Goal: Transaction & Acquisition: Purchase product/service

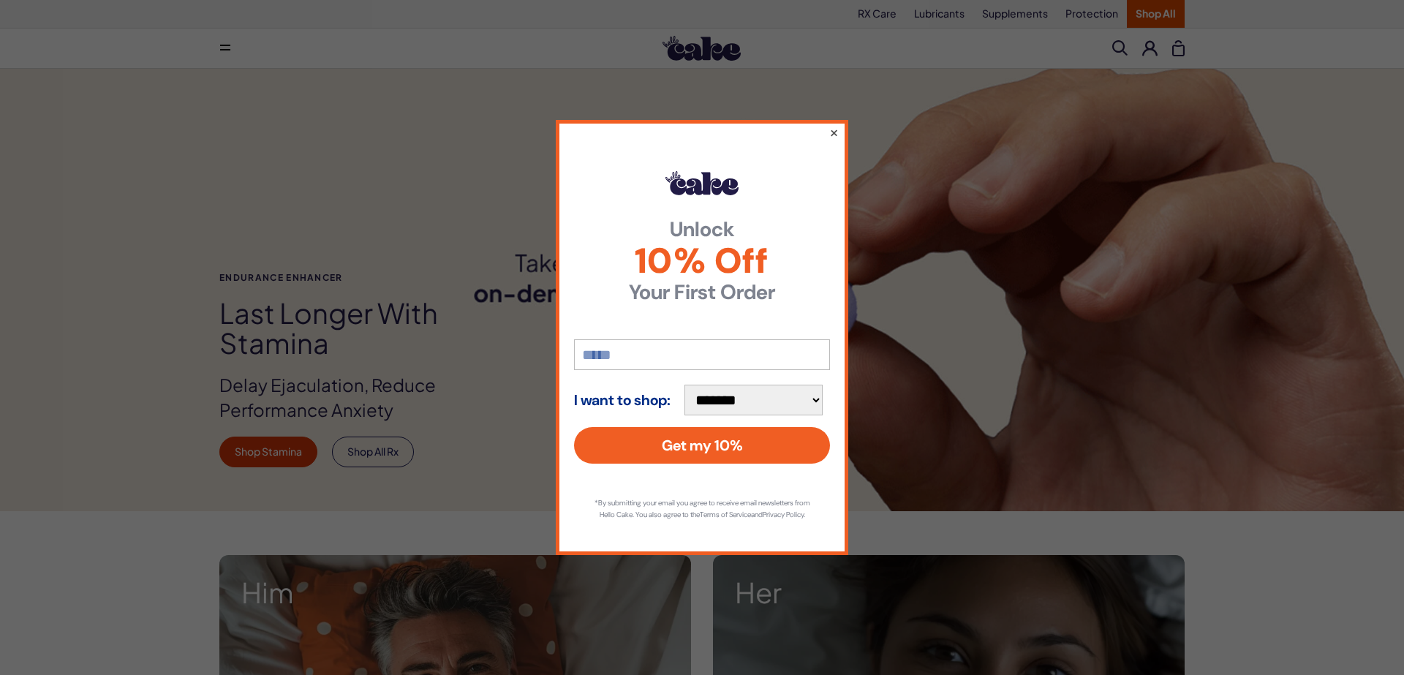
click at [838, 126] on button "×" at bounding box center [834, 133] width 10 height 18
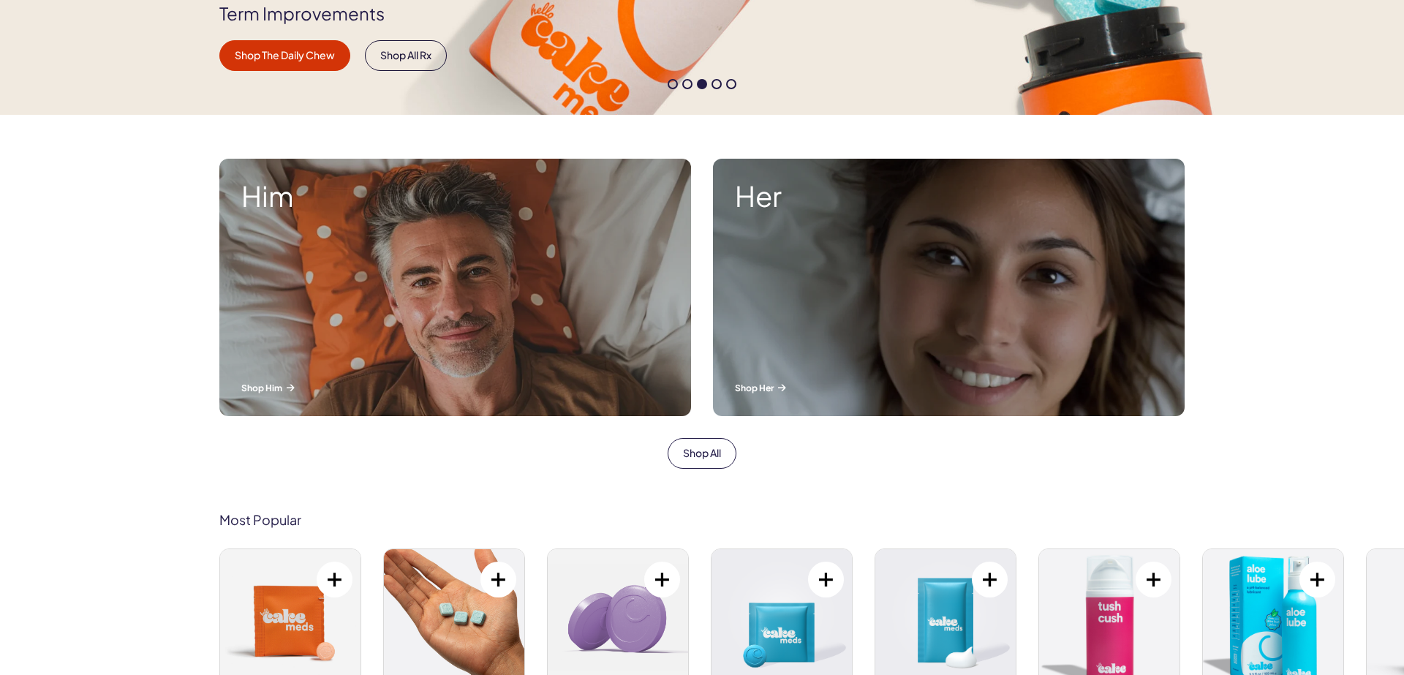
scroll to position [500, 0]
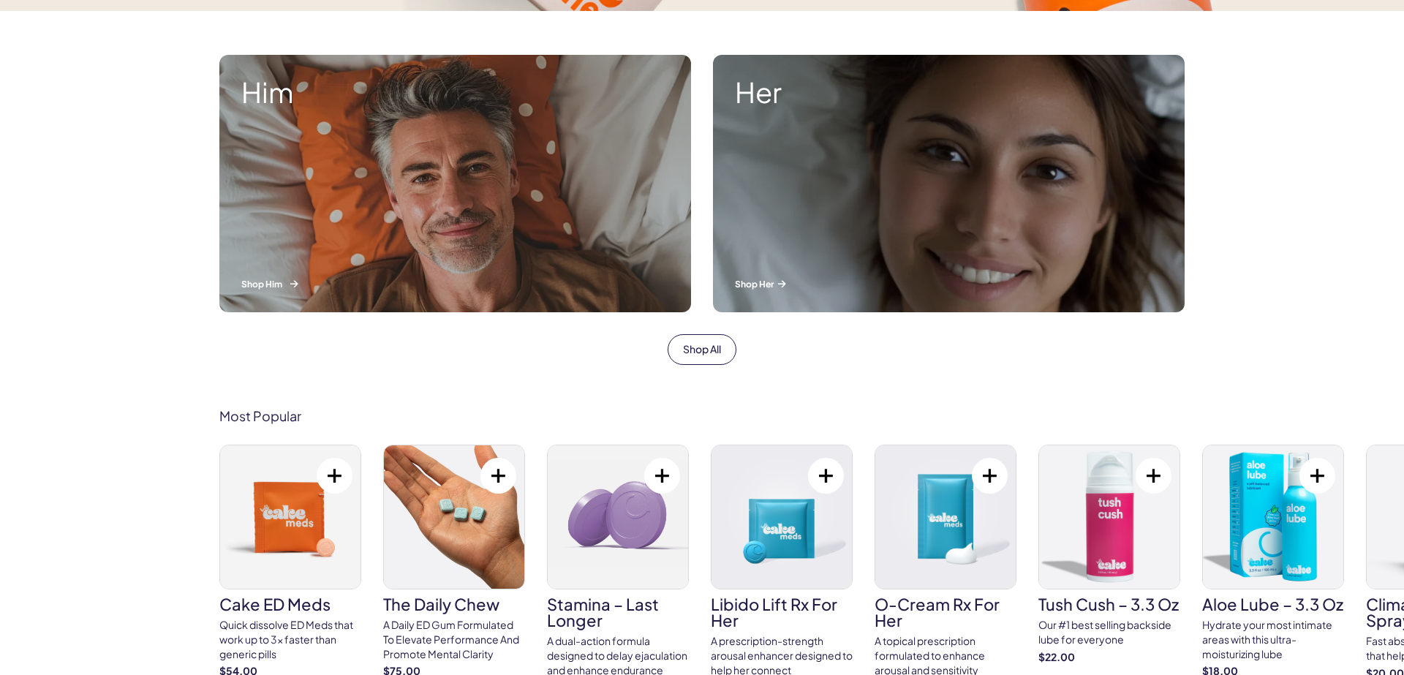
click at [474, 196] on div "Him Shop Him" at bounding box center [455, 183] width 472 height 257
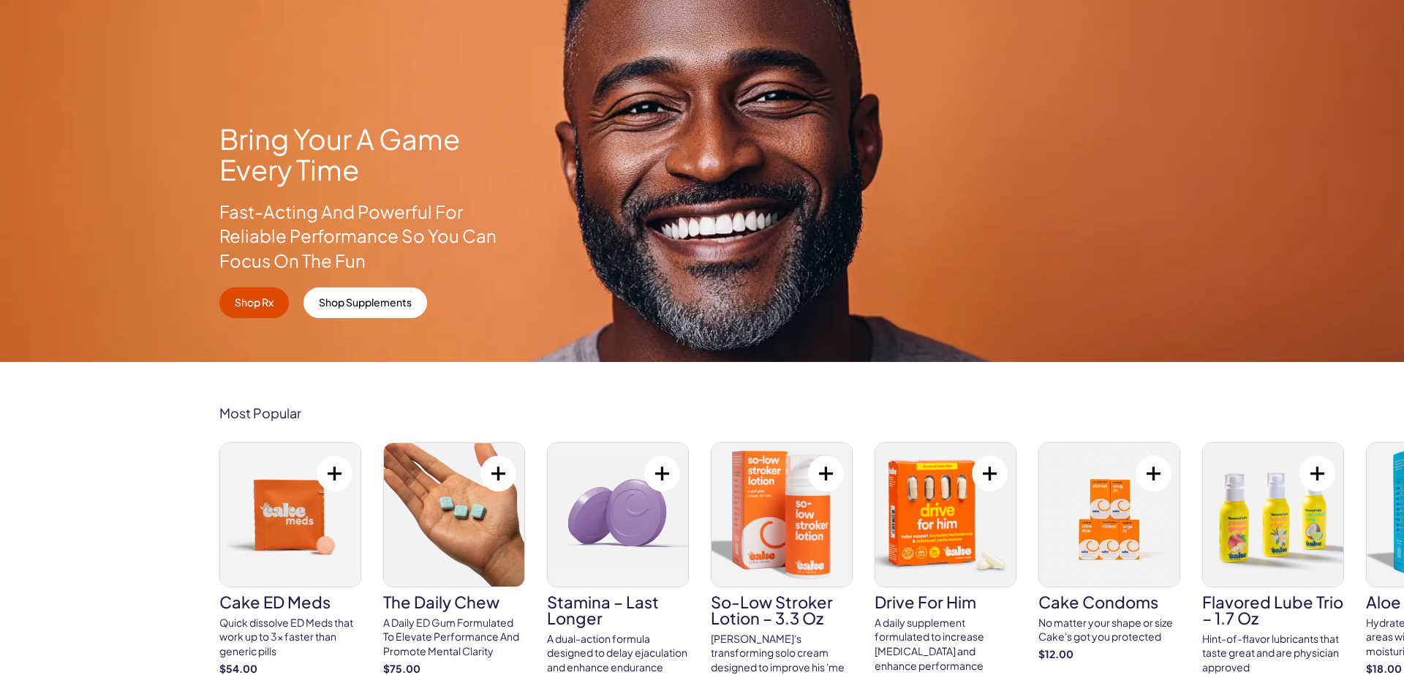
scroll to position [417, 0]
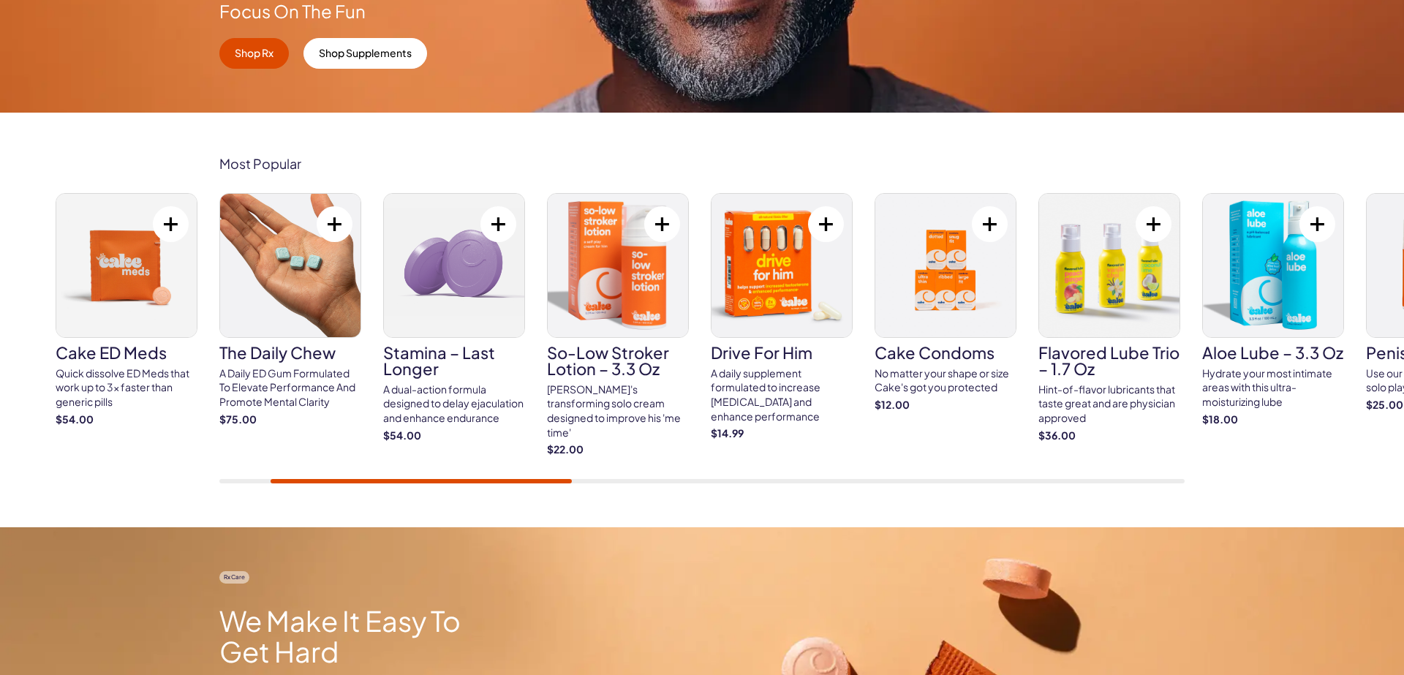
click at [171, 259] on img at bounding box center [126, 265] width 140 height 143
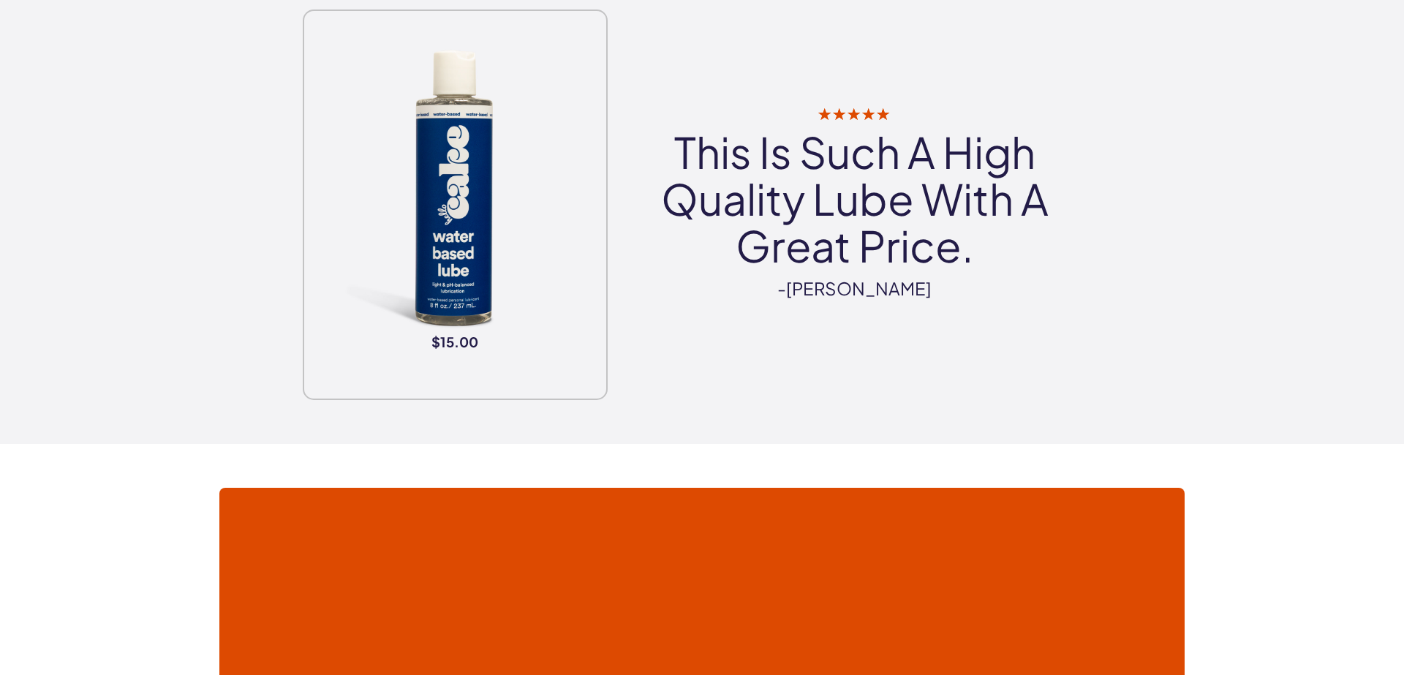
scroll to position [2917, 0]
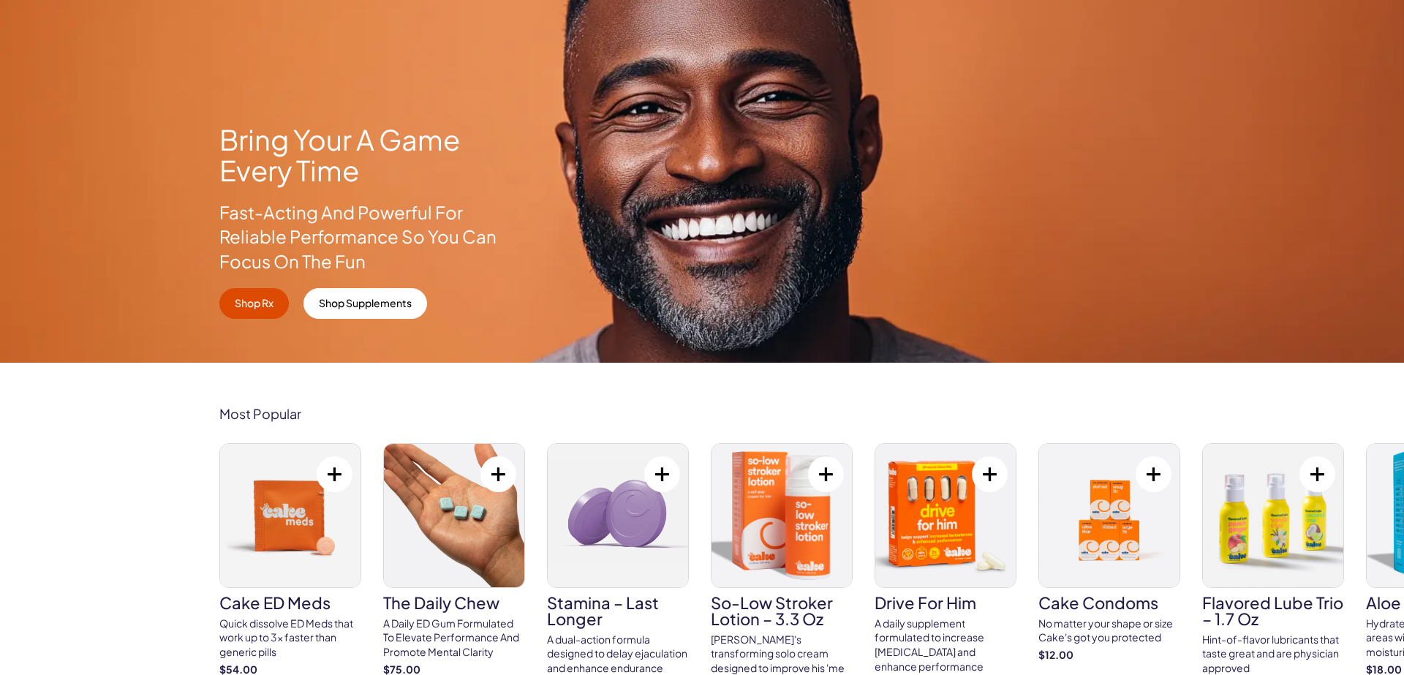
scroll to position [167, 0]
click at [238, 292] on link "Shop Rx" at bounding box center [253, 303] width 69 height 31
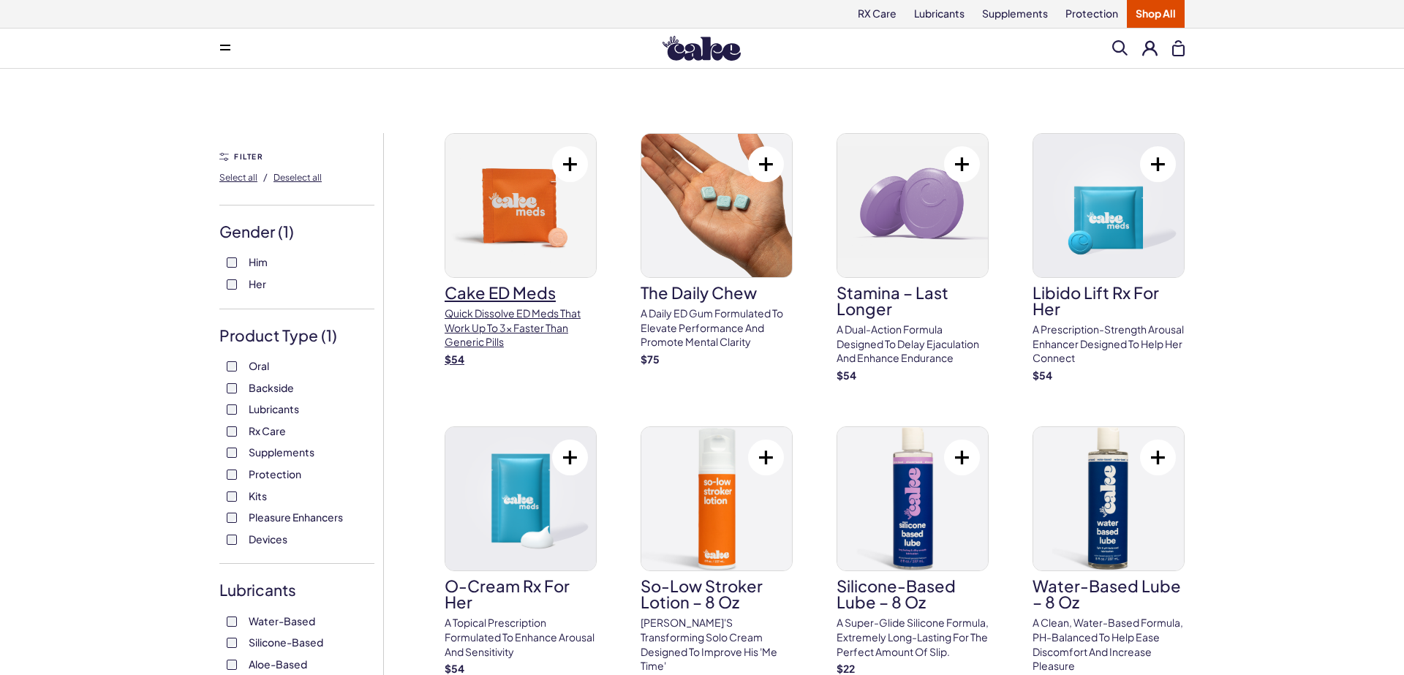
click at [502, 213] on img at bounding box center [520, 205] width 151 height 143
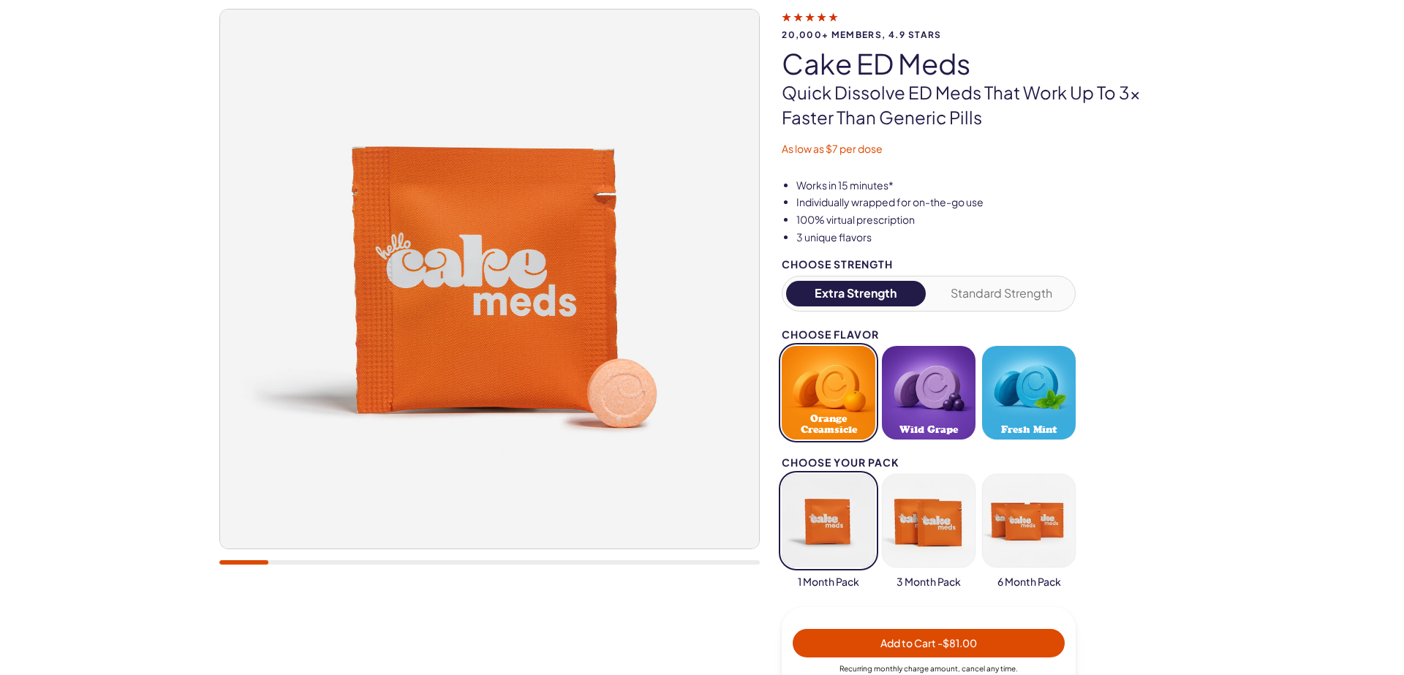
scroll to position [83, 0]
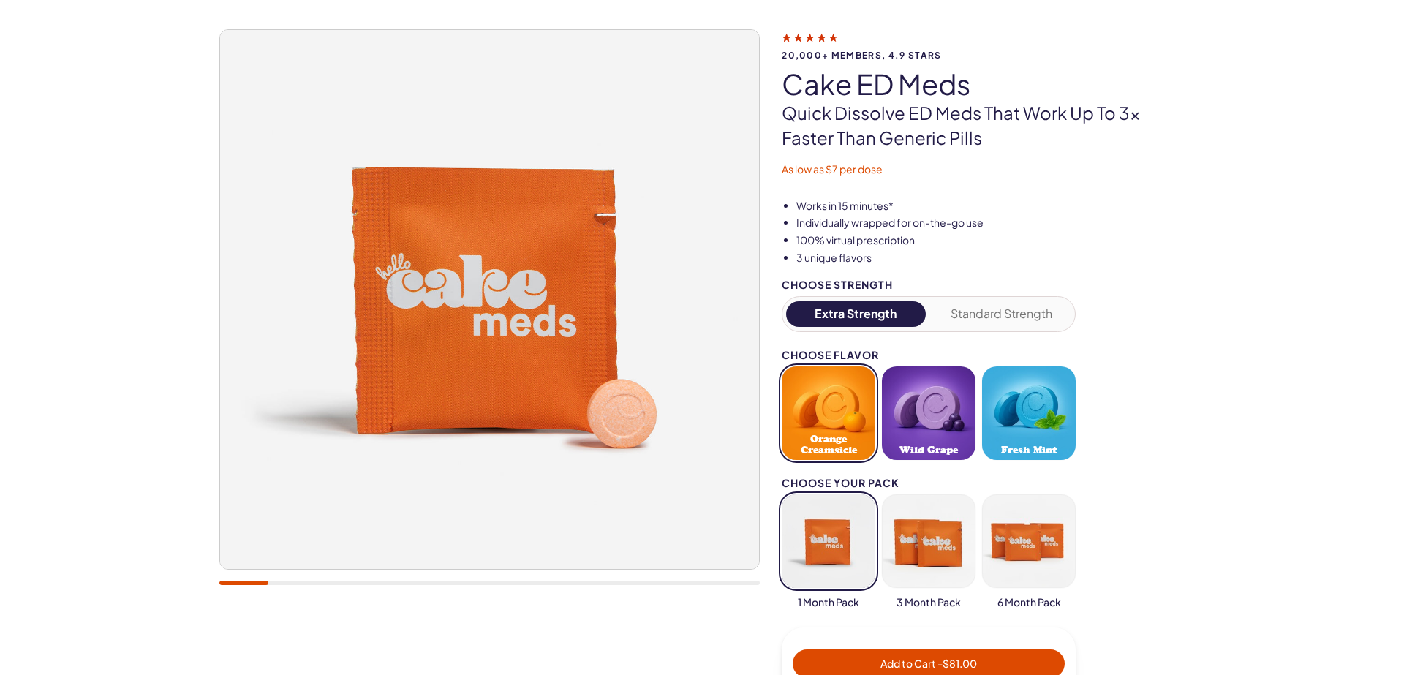
click at [998, 319] on button "Standard Strength" at bounding box center [1002, 314] width 140 height 26
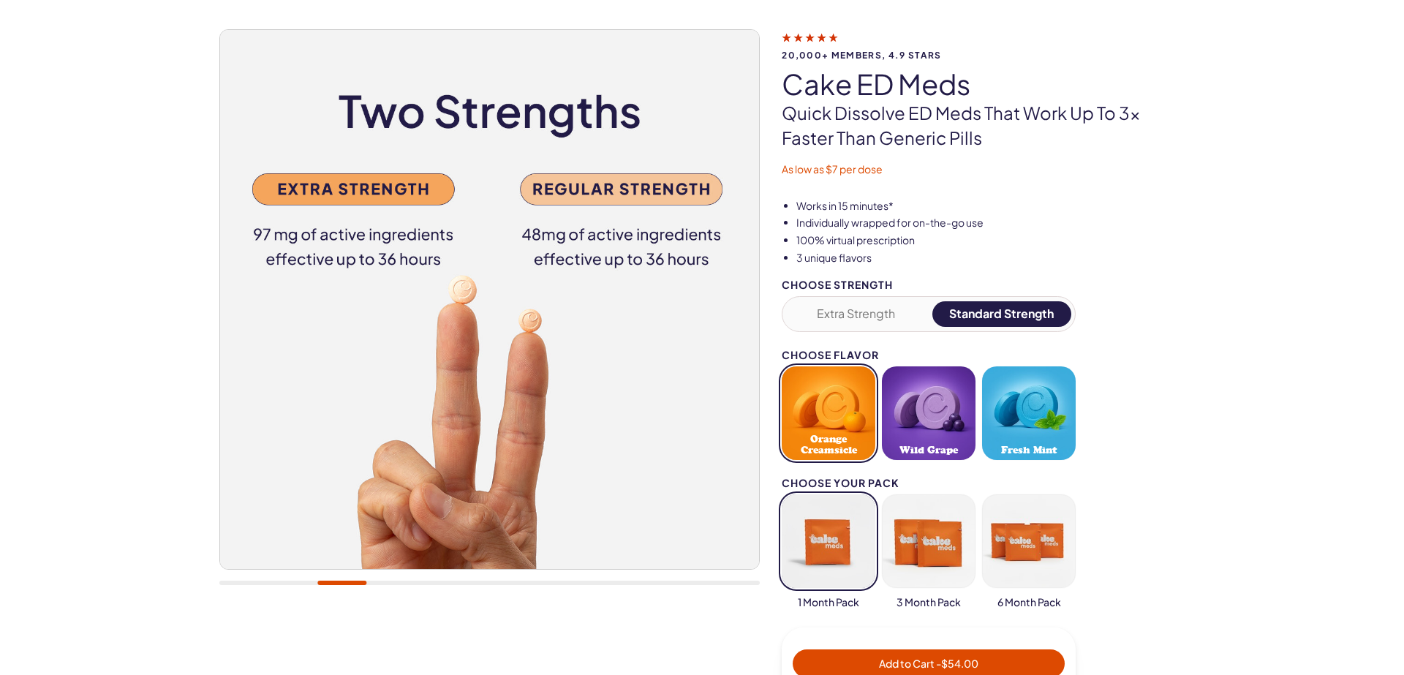
click at [1040, 417] on button "Fresh Mint" at bounding box center [1029, 413] width 94 height 94
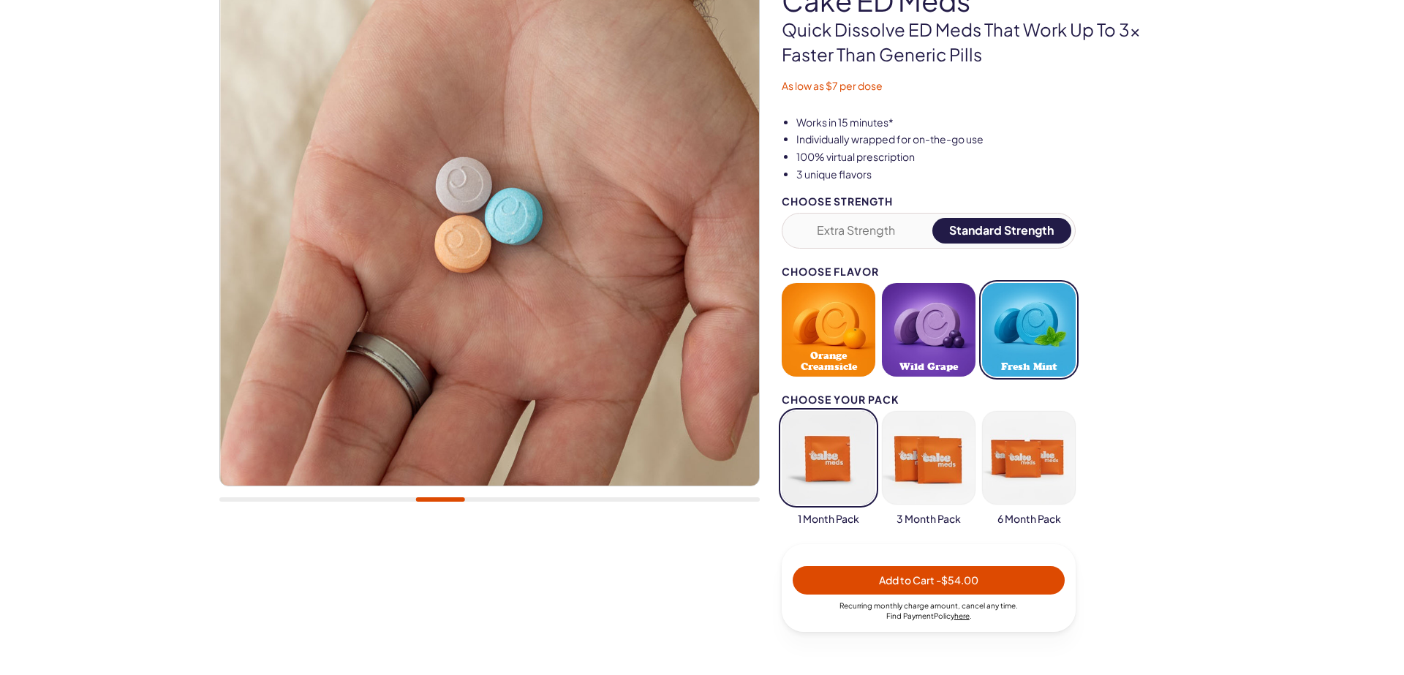
scroll to position [250, 0]
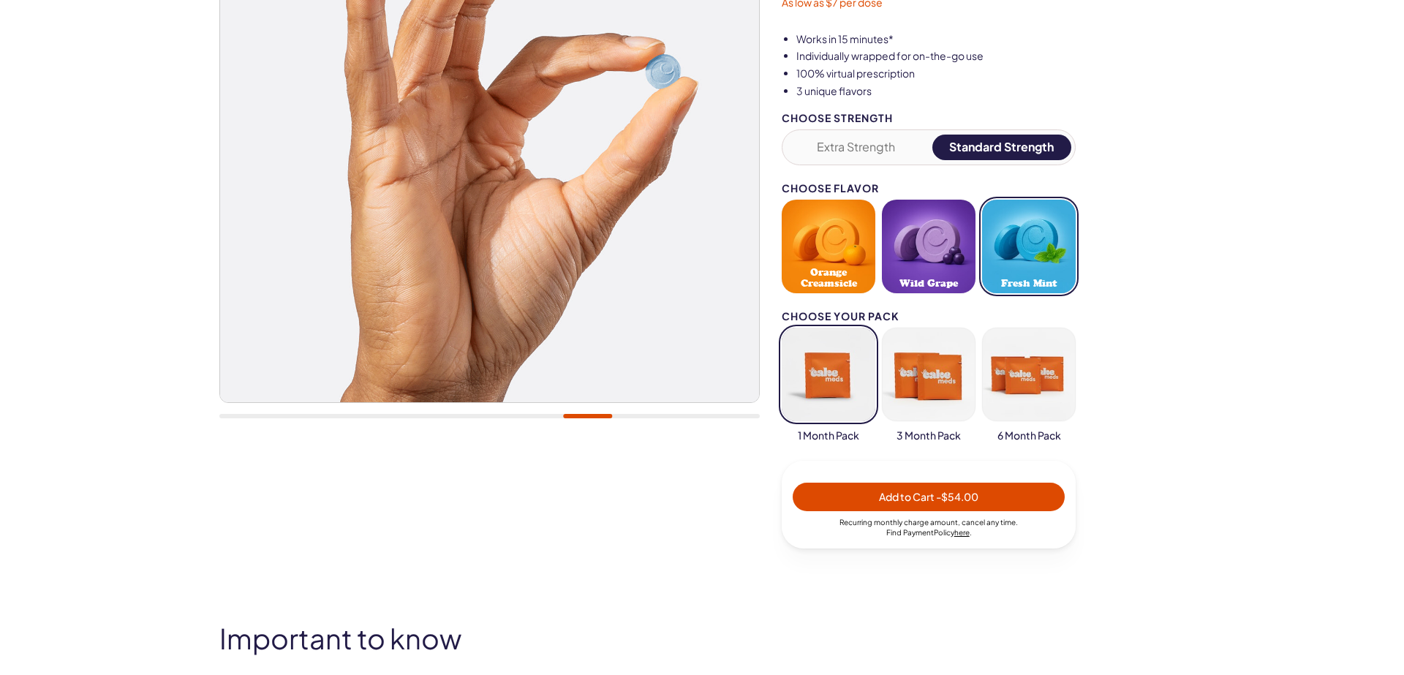
click at [950, 499] on span "- $54.00" at bounding box center [957, 496] width 42 height 13
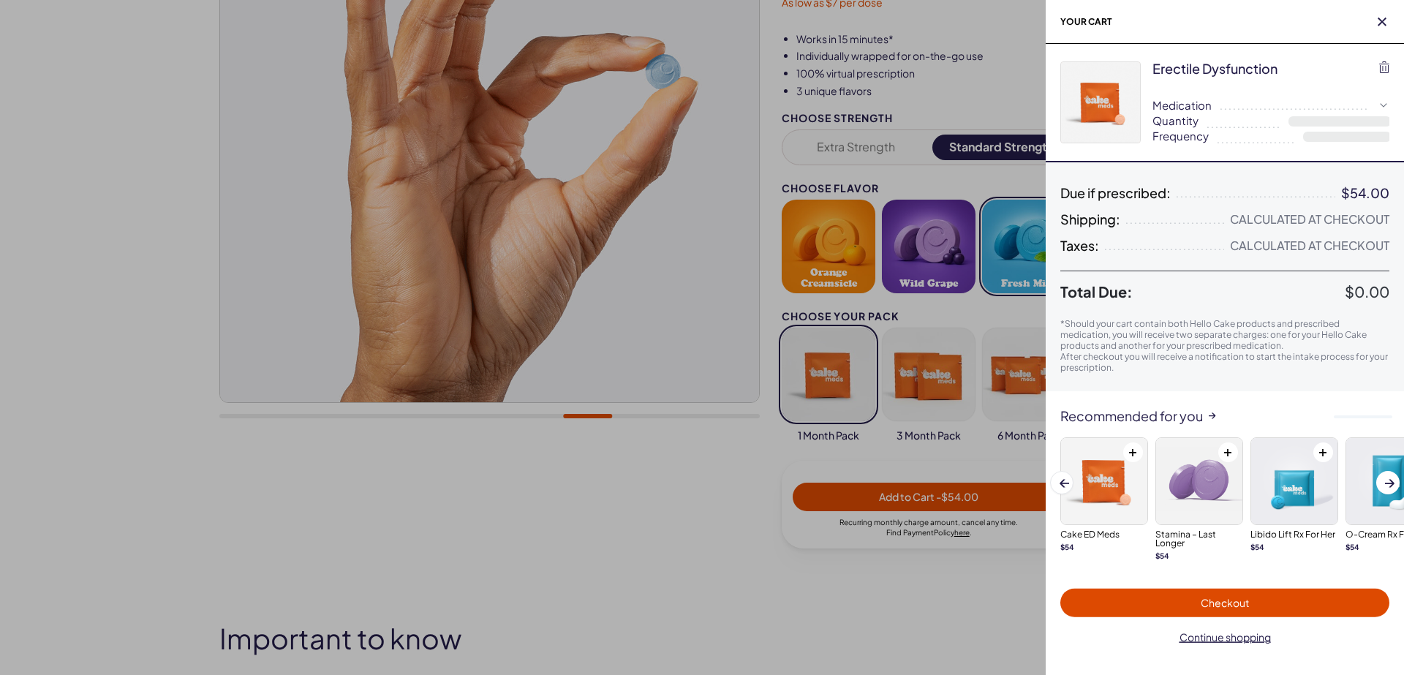
select select "*"
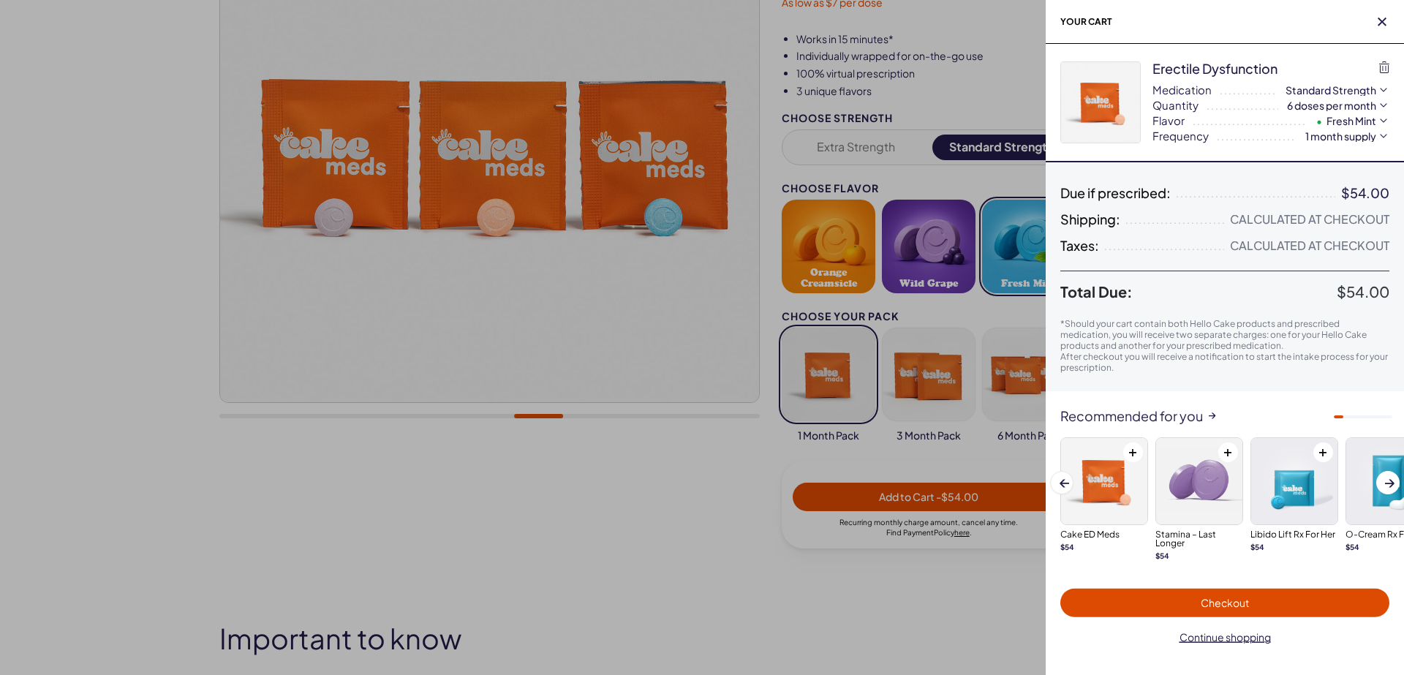
click at [1203, 600] on span "Checkout" at bounding box center [1225, 602] width 48 height 13
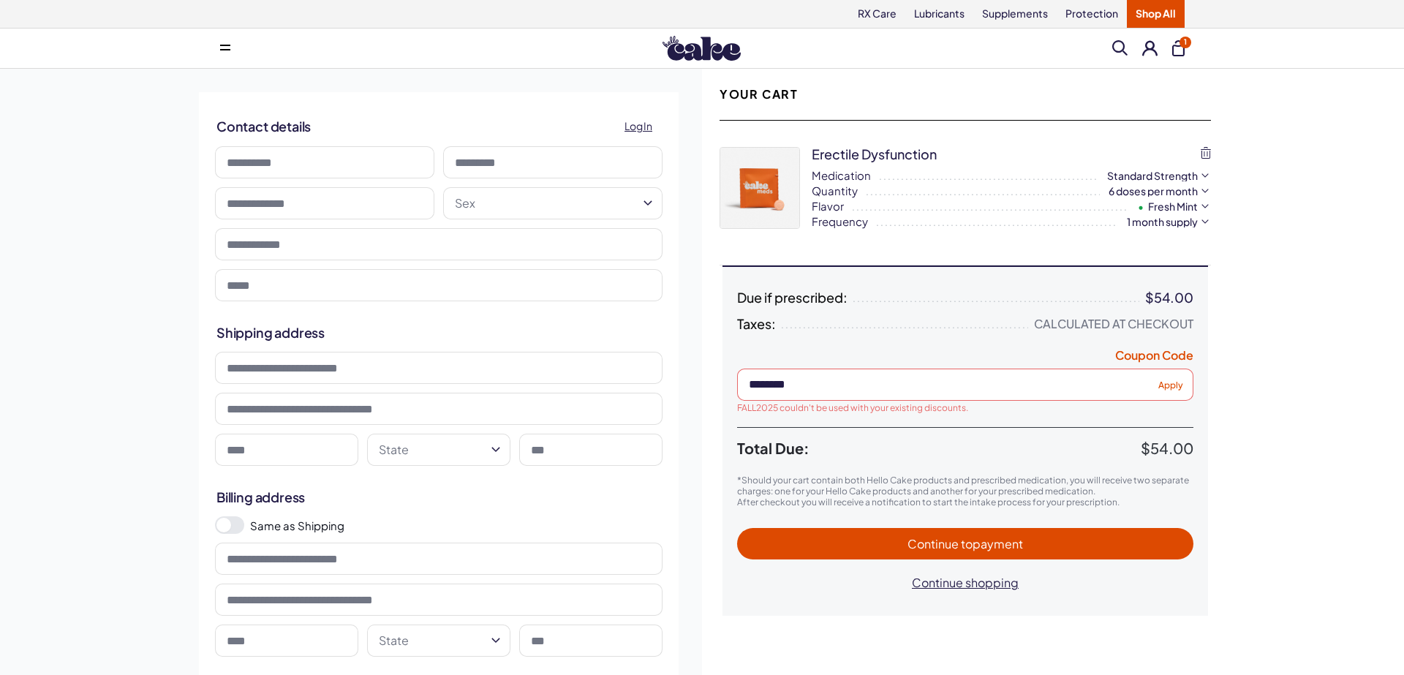
type input "**********"
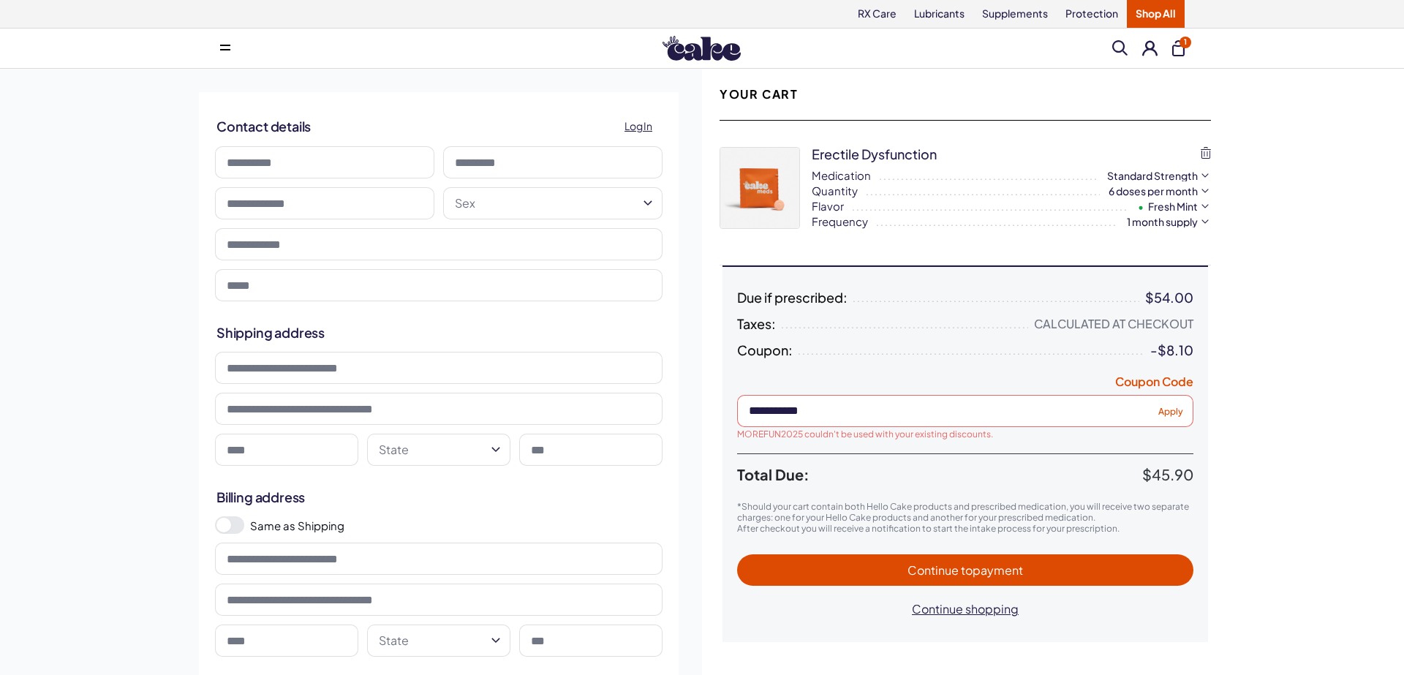
click at [923, 416] on input "**********" at bounding box center [965, 411] width 456 height 32
type input "*********"
click at [1174, 409] on span "Apply" at bounding box center [1170, 410] width 25 height 11
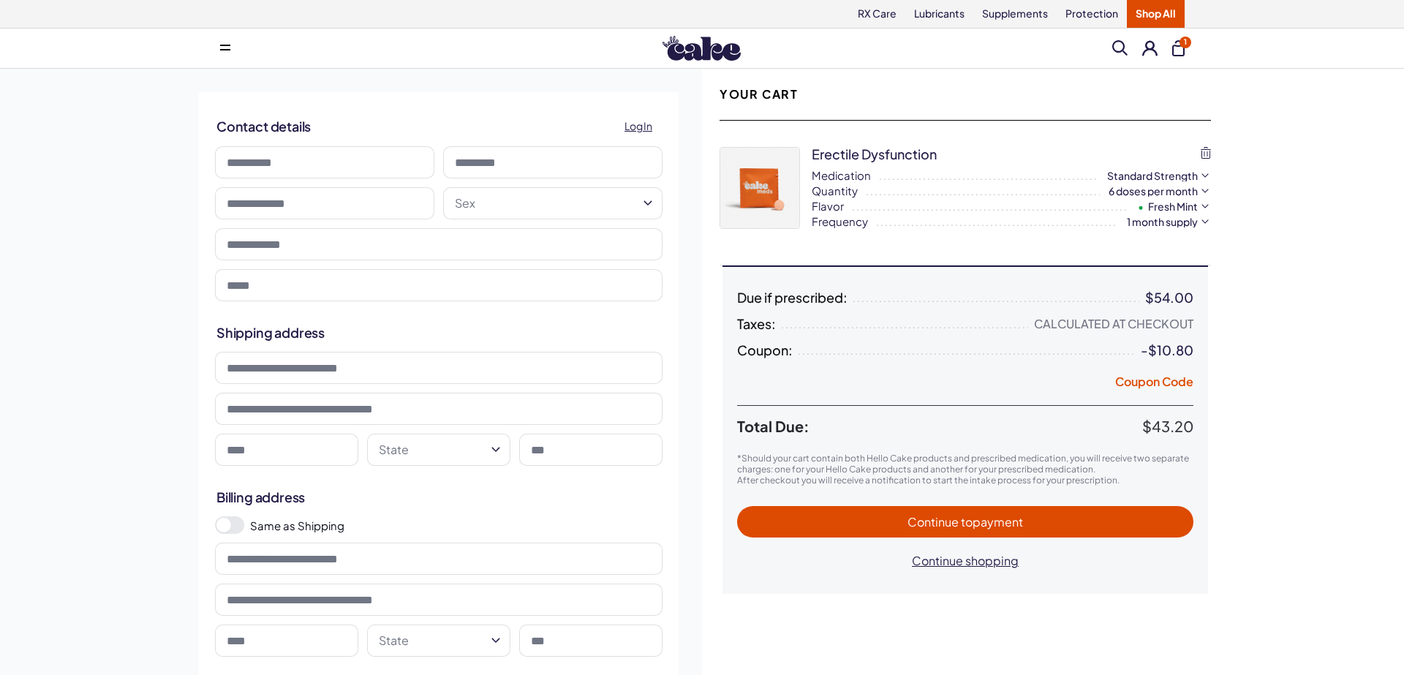
click at [272, 169] on input at bounding box center [324, 162] width 219 height 32
type input "******"
type input "**********"
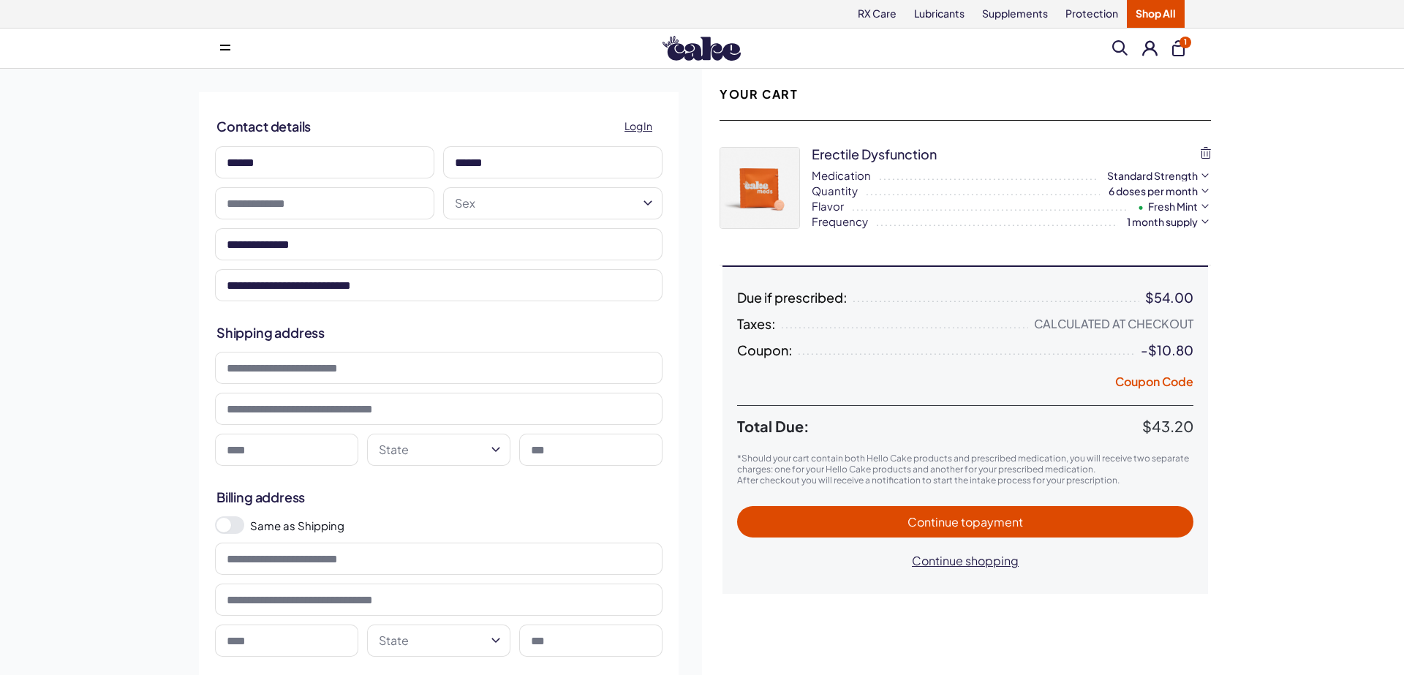
type input "**********"
type input "*******"
type input "*****"
click at [393, 203] on input "text" at bounding box center [324, 203] width 219 height 32
type input "**********"
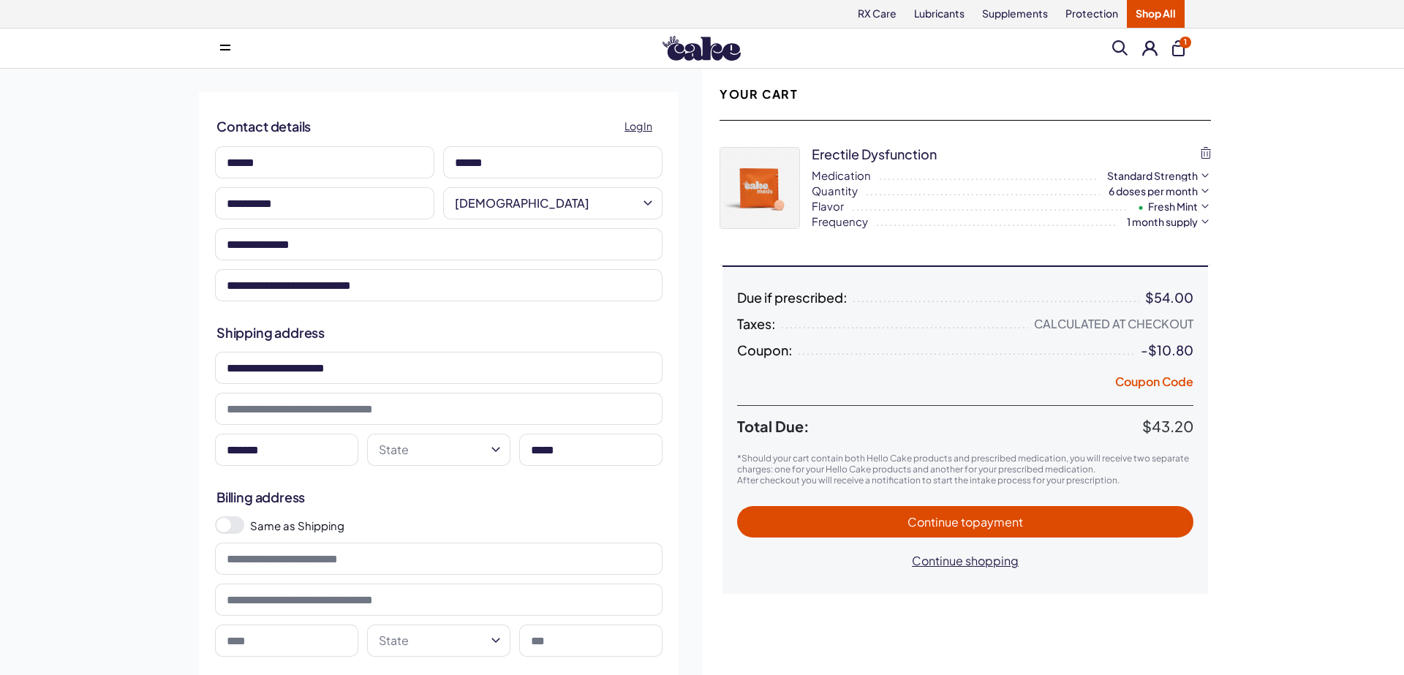
drag, startPoint x: 337, startPoint y: 291, endPoint x: 309, endPoint y: 291, distance: 27.8
click at [309, 291] on input "**********" at bounding box center [438, 285] width 447 height 32
paste input "email"
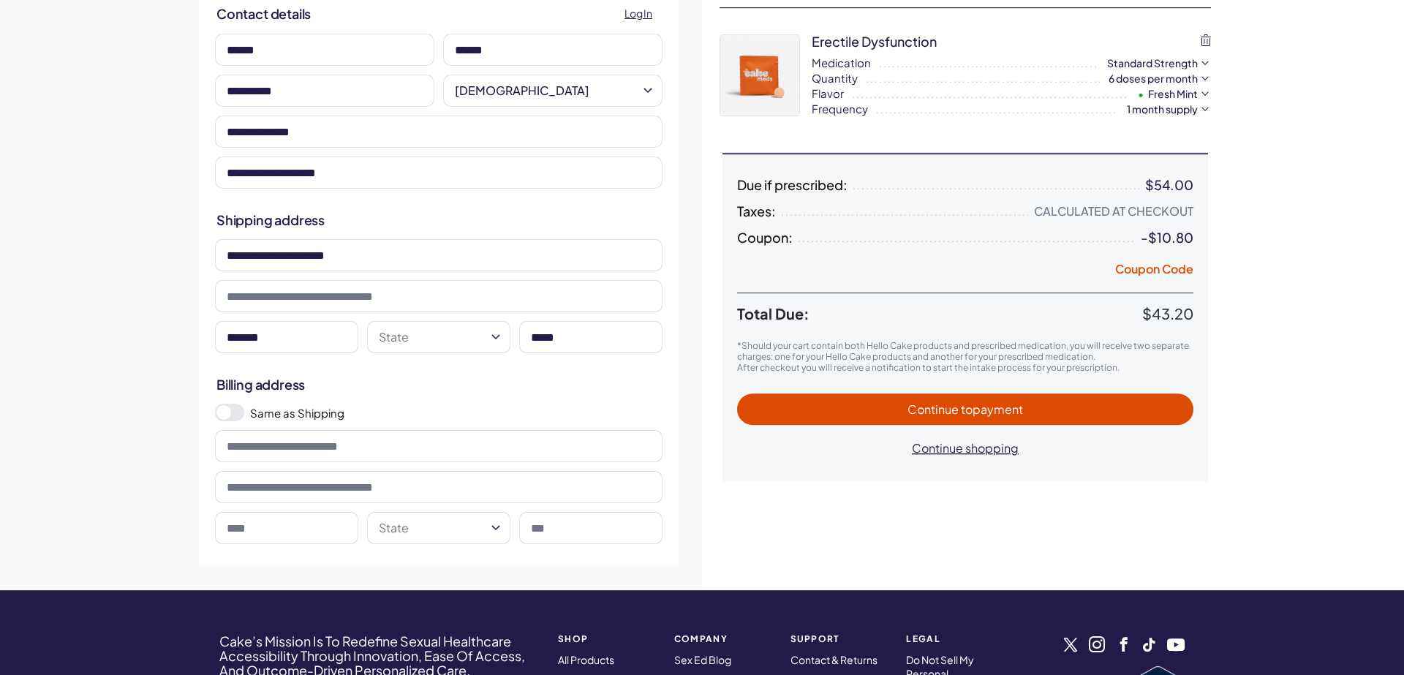
scroll to position [167, 0]
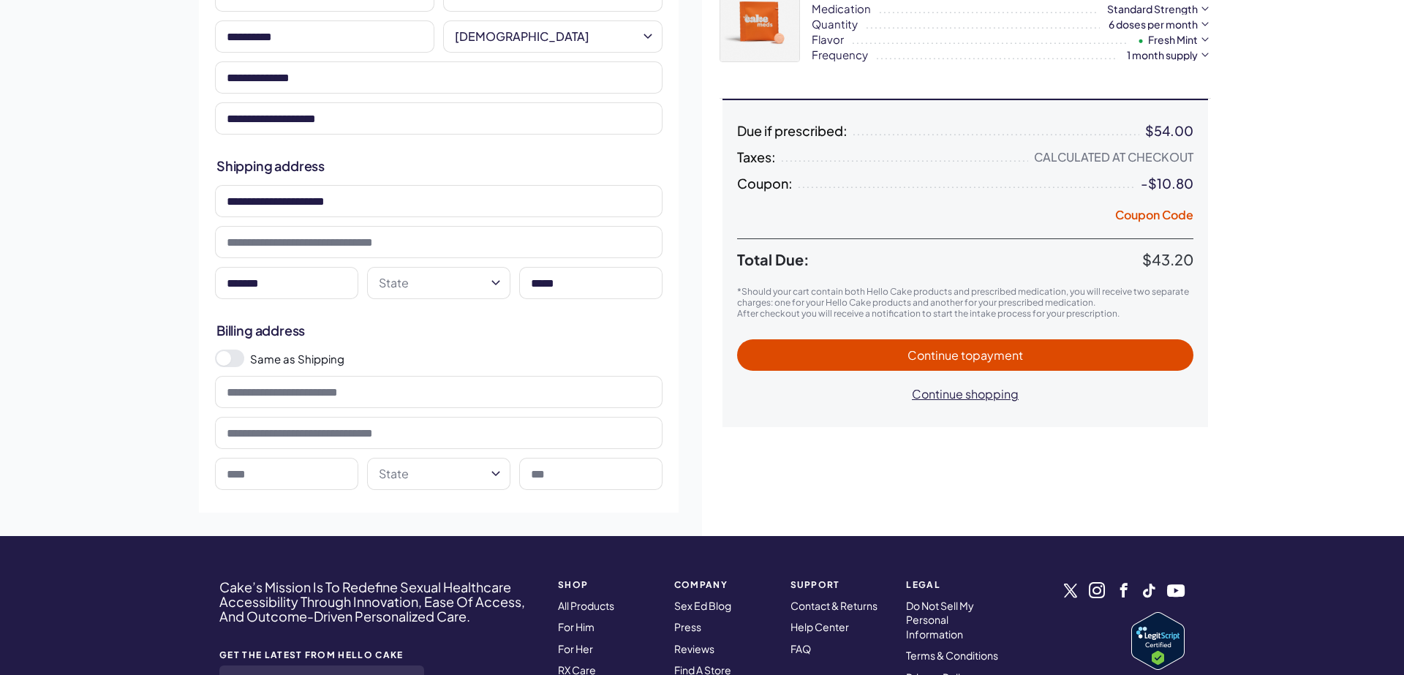
type input "**********"
click at [225, 356] on span at bounding box center [223, 358] width 15 height 15
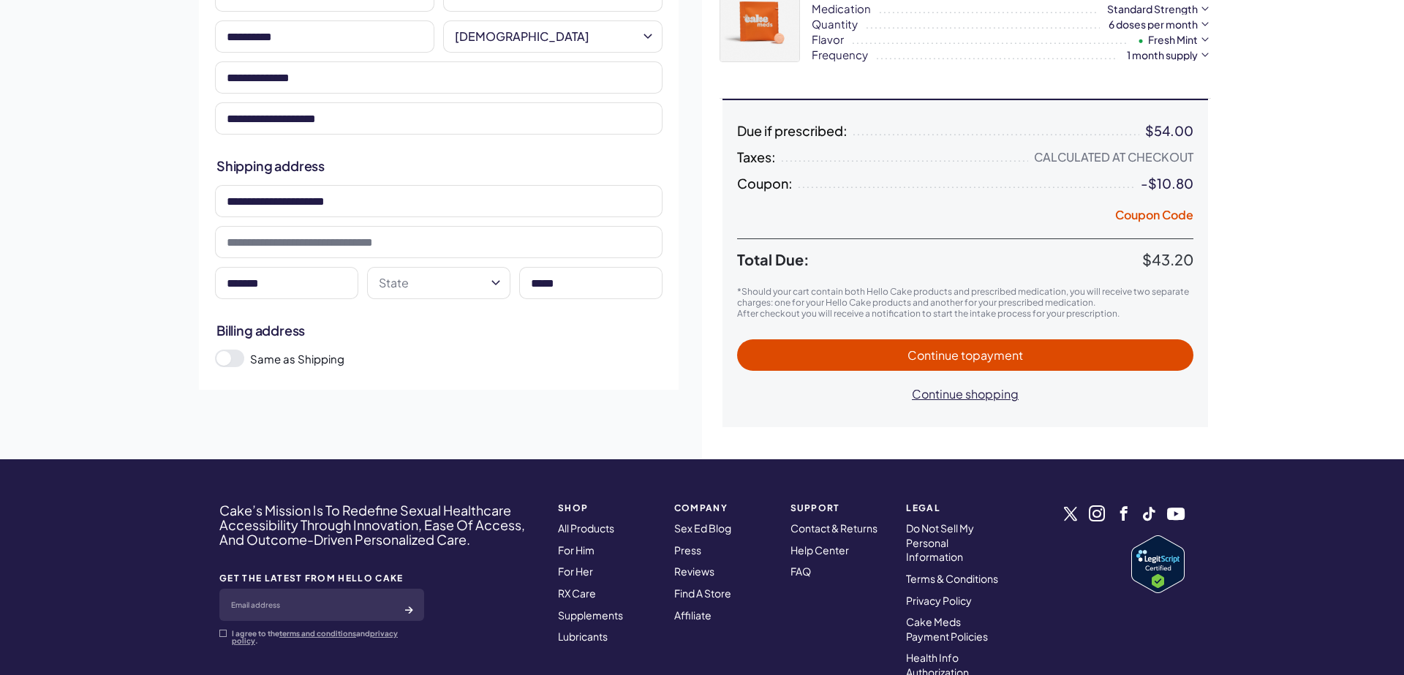
click at [978, 355] on span "to payment" at bounding box center [992, 354] width 62 height 15
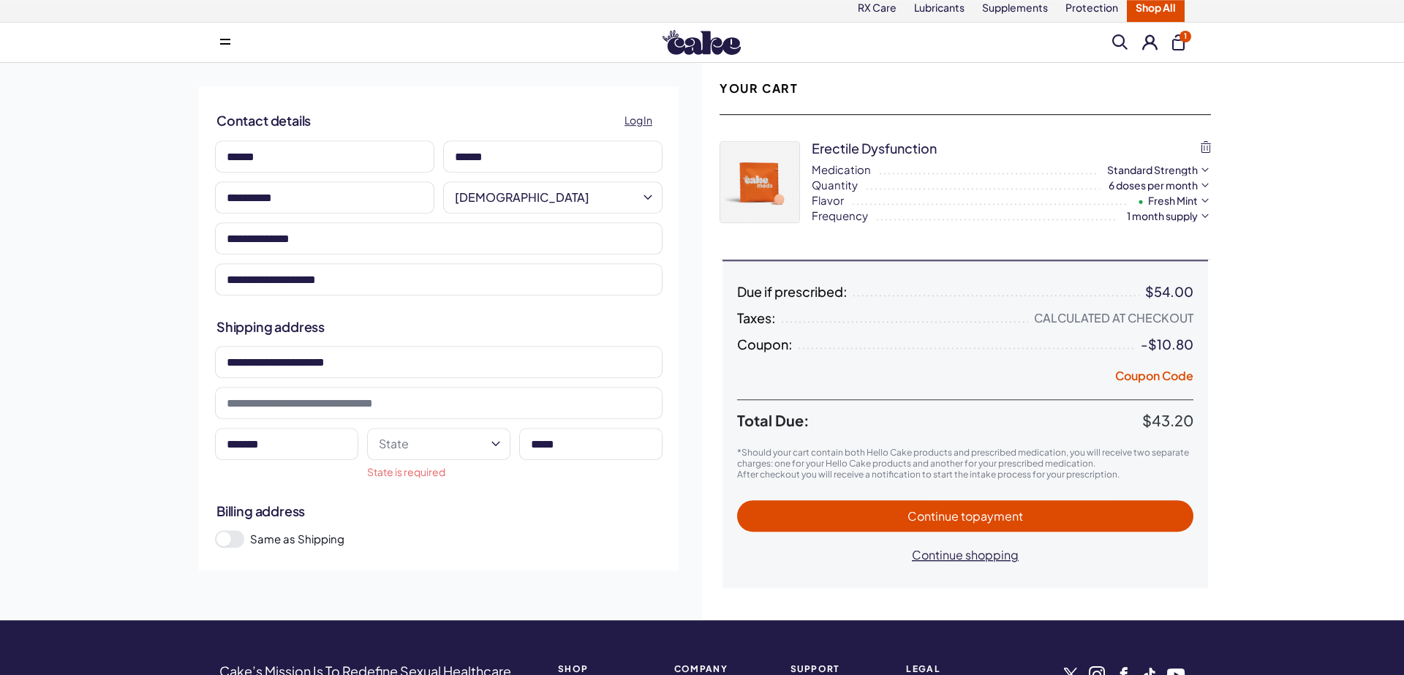
scroll to position [0, 0]
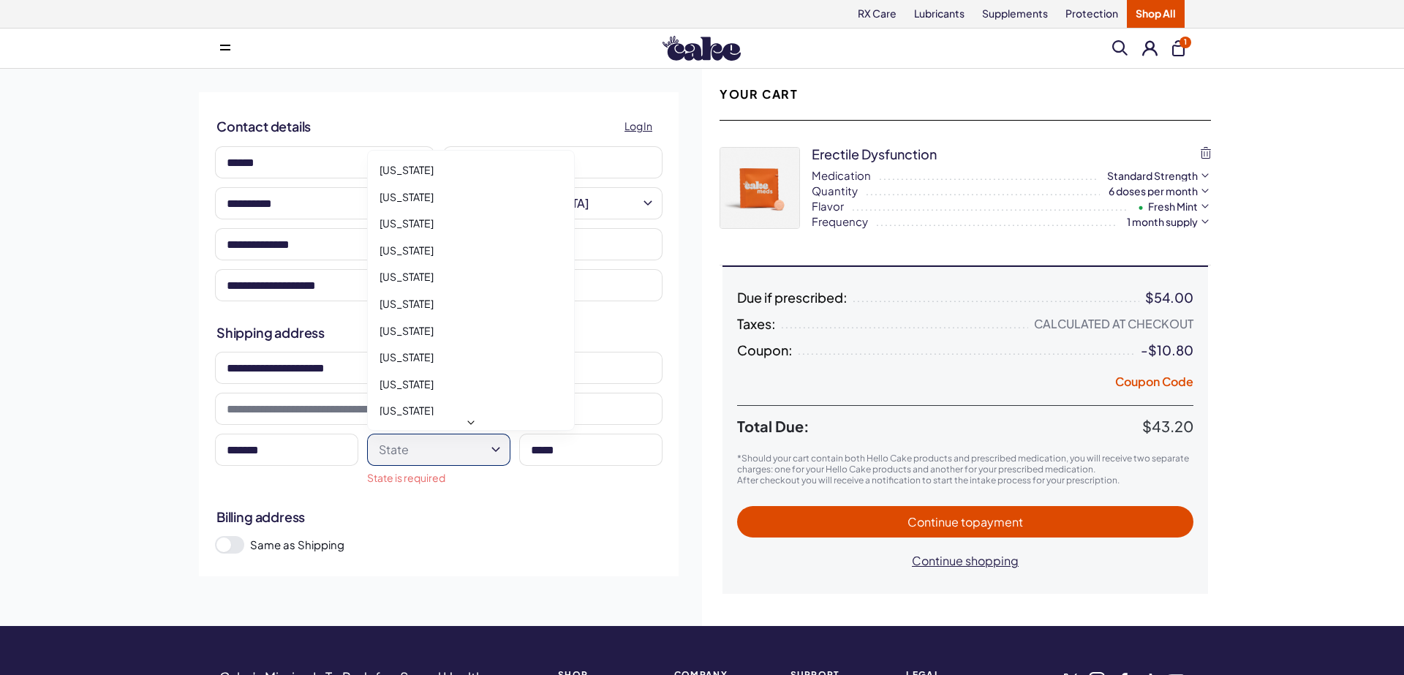
click at [493, 449] on html "RX Care Lubricants Supplements Protection Shop All Menu Him Her Everything 1" at bounding box center [702, 557] width 1404 height 1114
select select "**"
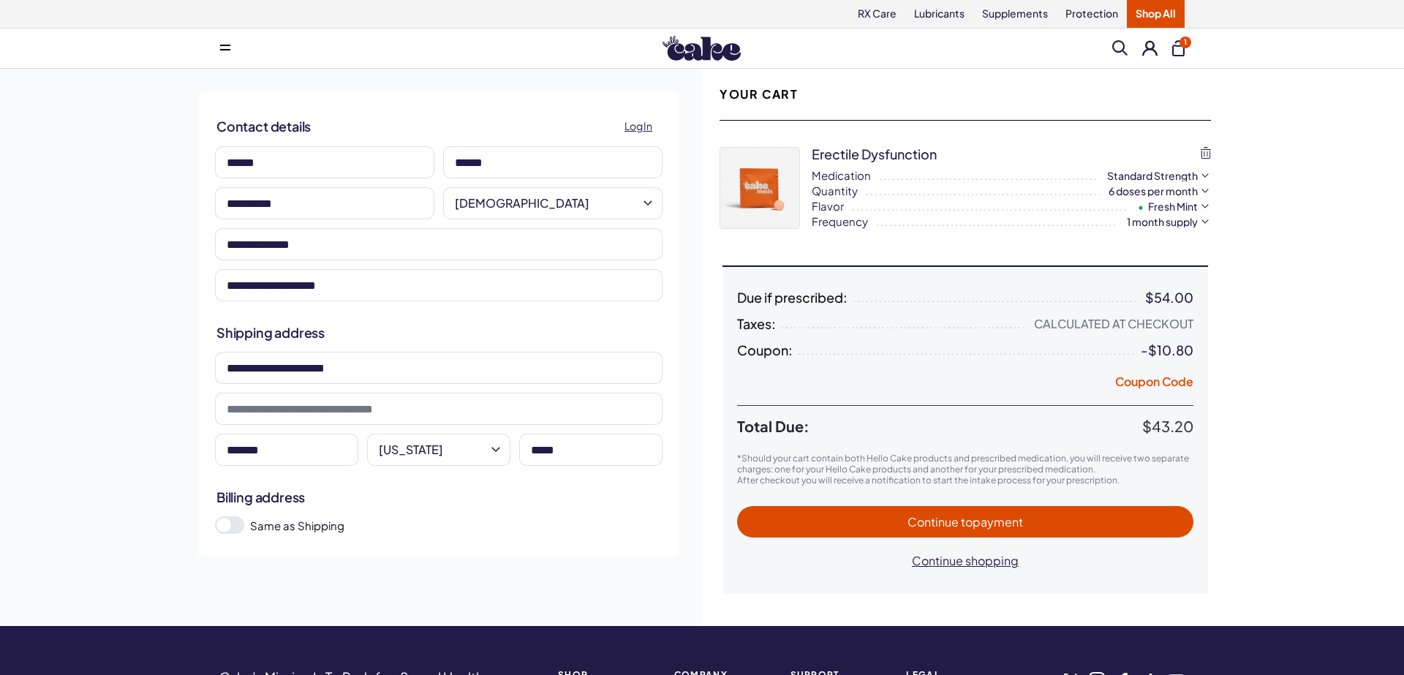
click at [946, 528] on span "Continue to payment" at bounding box center [965, 521] width 116 height 15
select select "*"
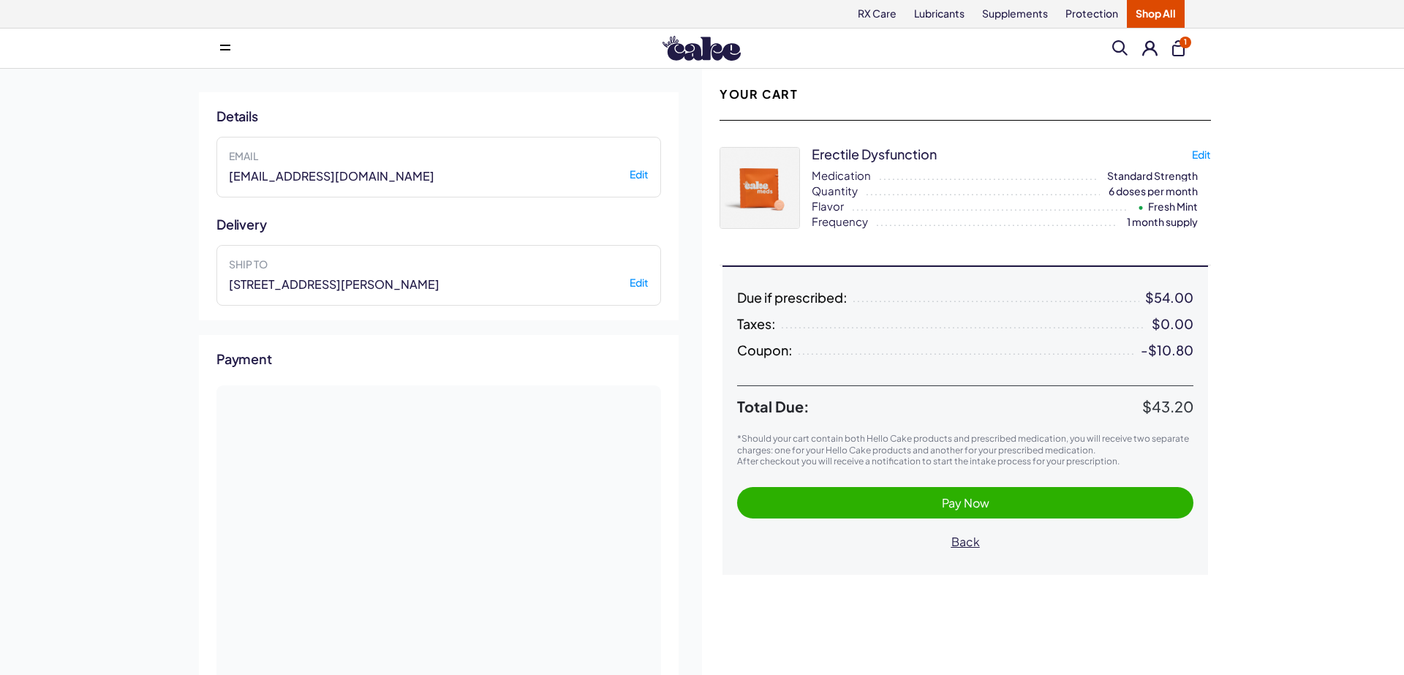
scroll to position [456, 0]
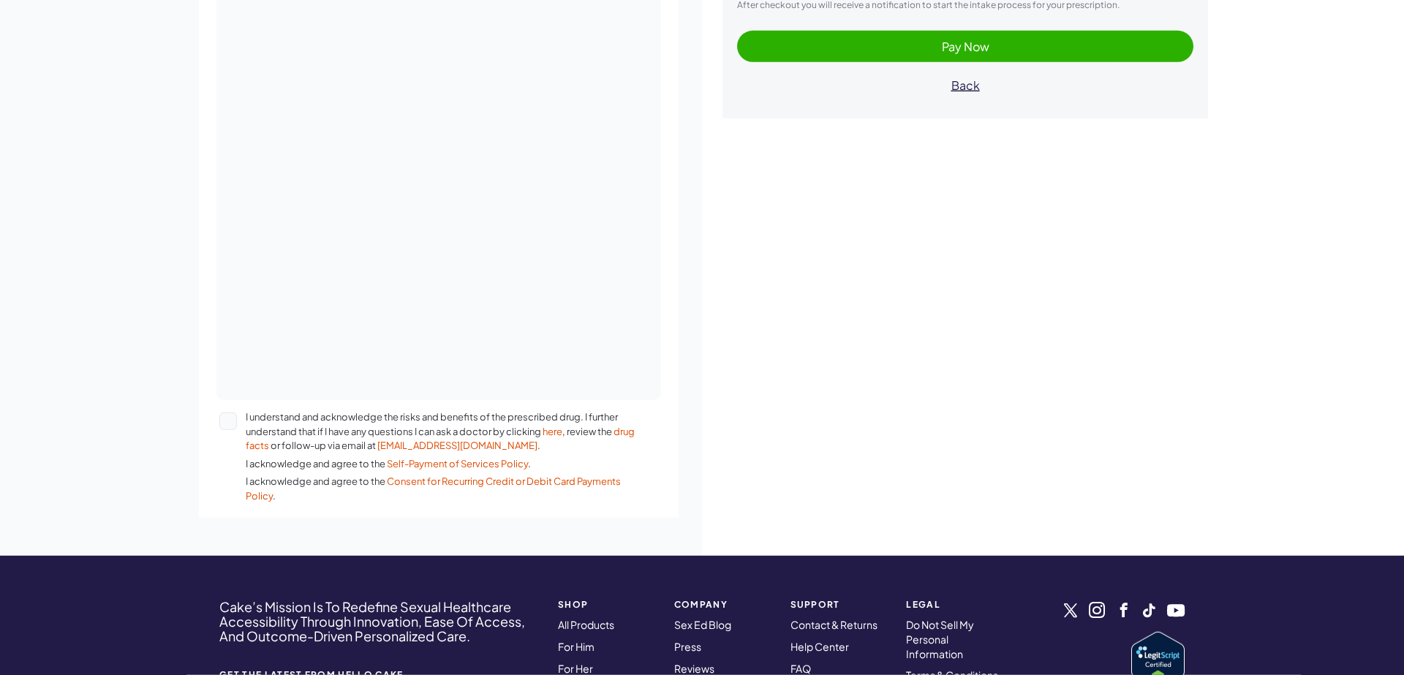
click at [230, 423] on button "I understand and acknowledge the risks and benefits of the prescribed drug. I f…" at bounding box center [228, 421] width 18 height 18
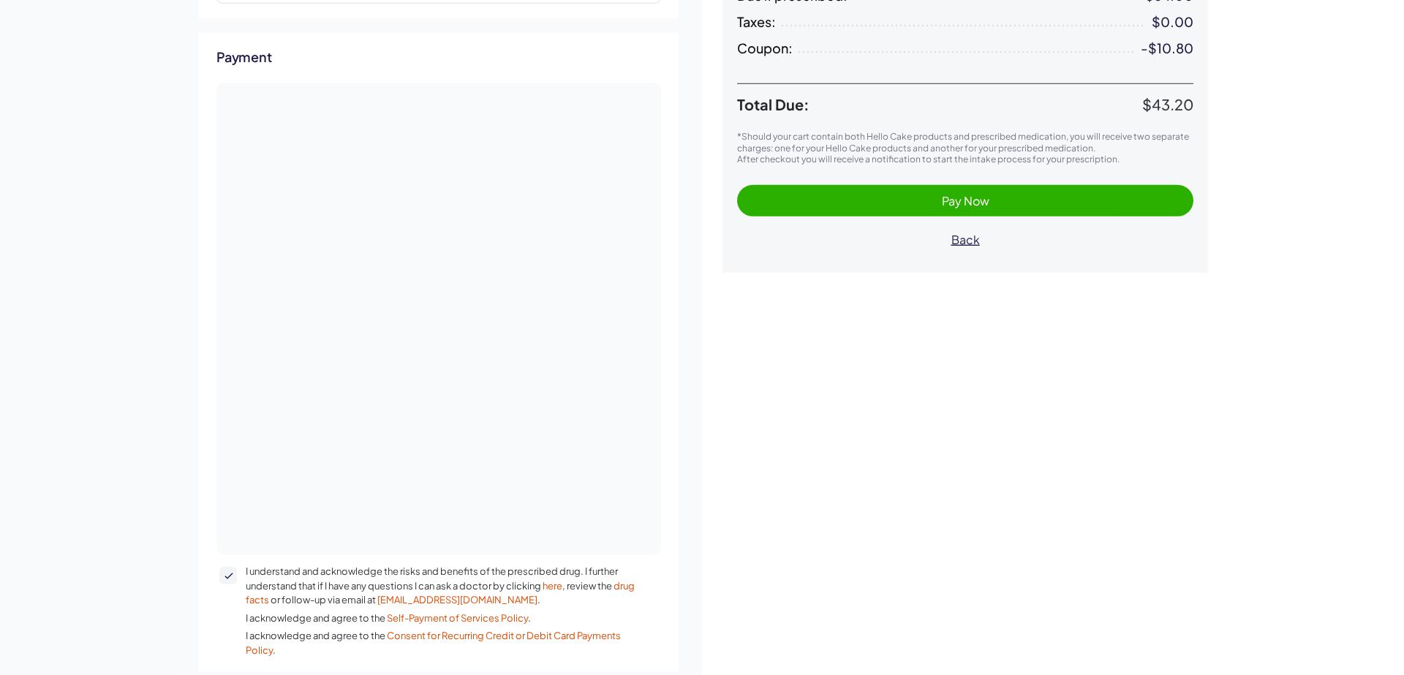
scroll to position [250, 0]
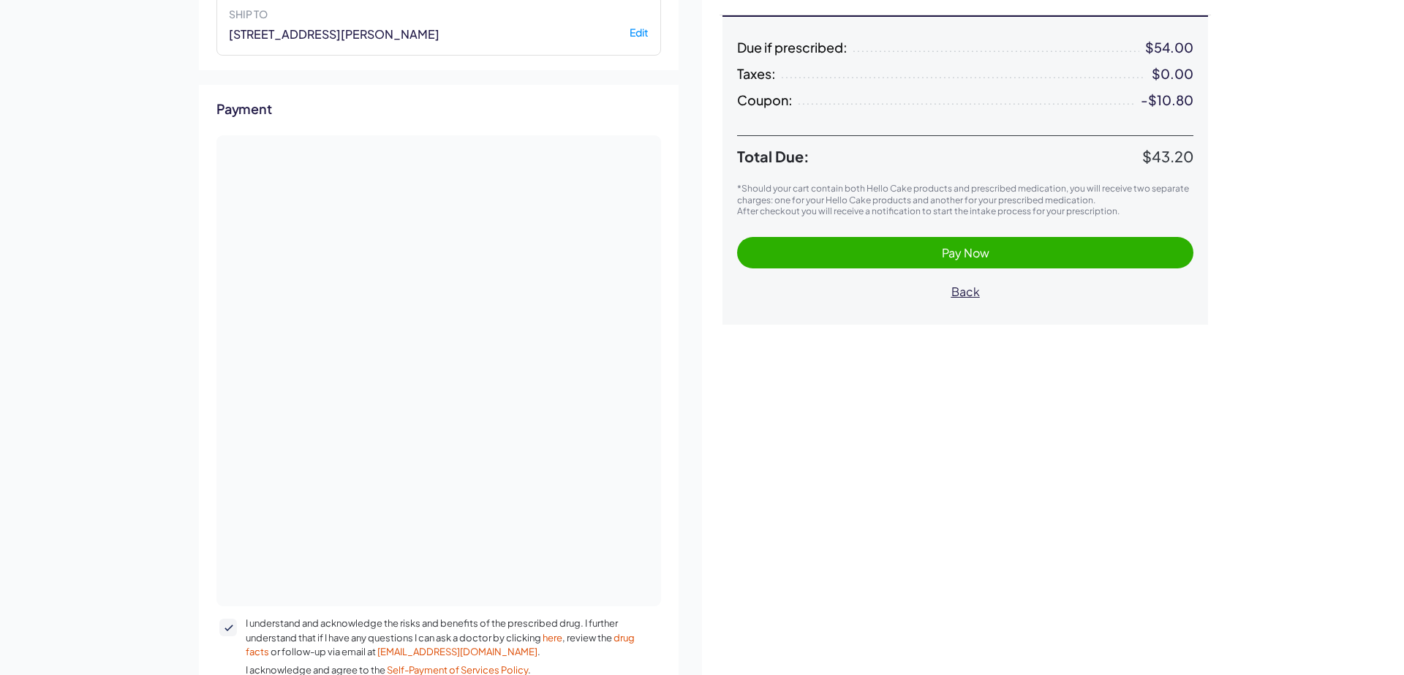
click at [968, 249] on span "Pay Now" at bounding box center [966, 252] width 48 height 15
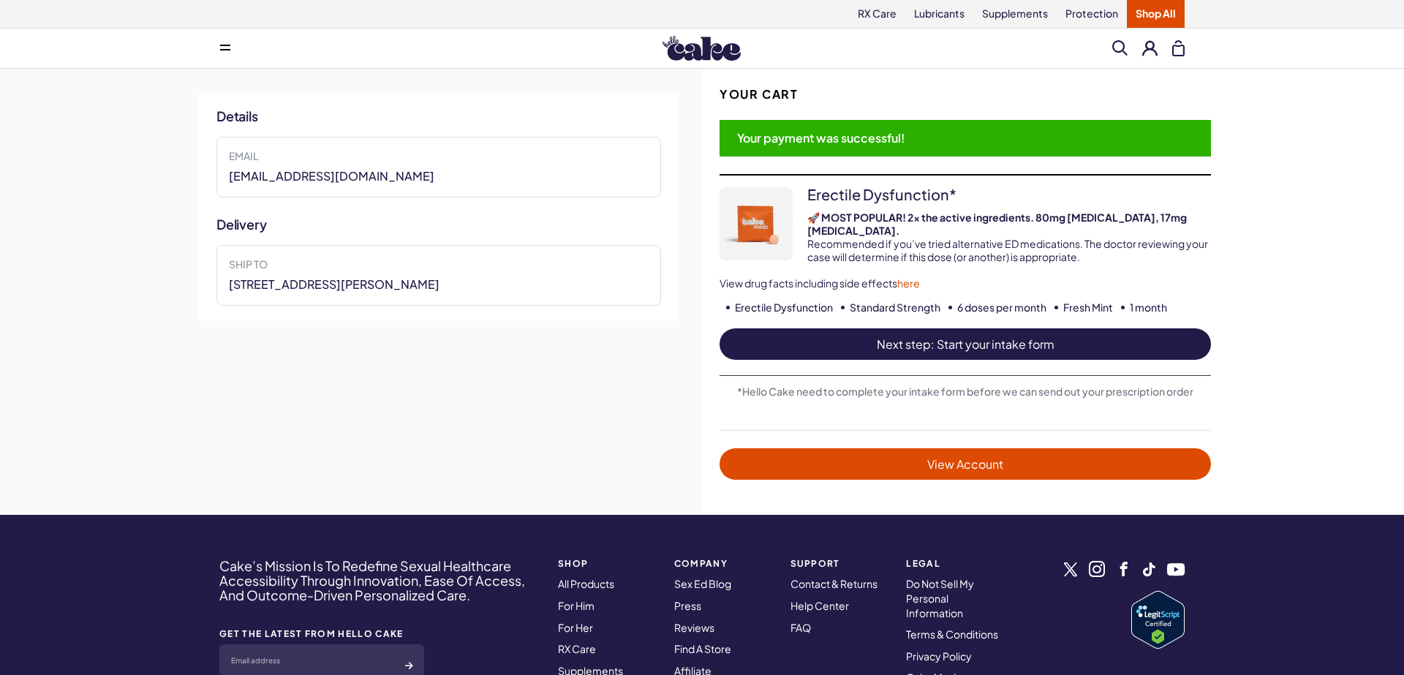
click at [973, 336] on span "Next step: Start your intake form" at bounding box center [965, 344] width 462 height 17
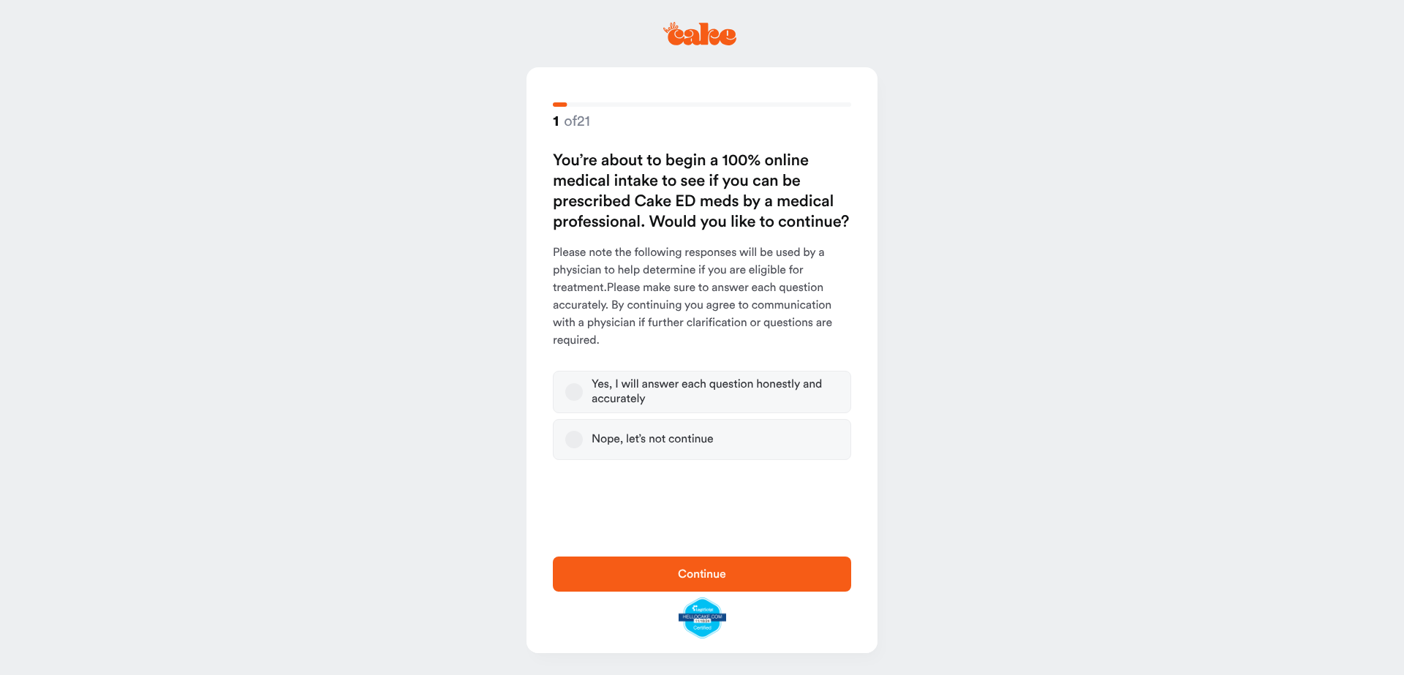
click at [574, 395] on button "Yes, I will answer each question honestly and accurately" at bounding box center [574, 392] width 18 height 18
click at [742, 571] on span "Continue" at bounding box center [702, 574] width 252 height 18
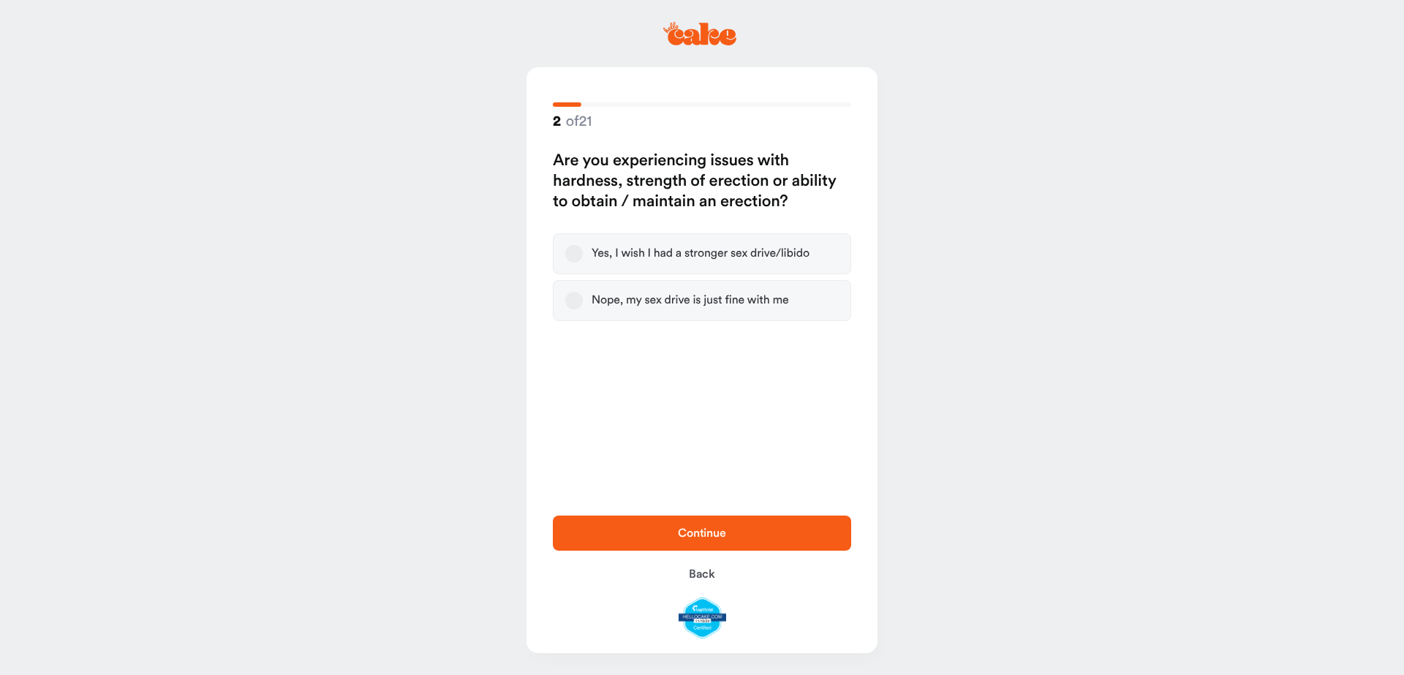
click at [572, 251] on button "Yes, I wish I had a stronger sex drive/libido" at bounding box center [574, 254] width 18 height 18
click at [712, 535] on span "Continue" at bounding box center [702, 533] width 48 height 12
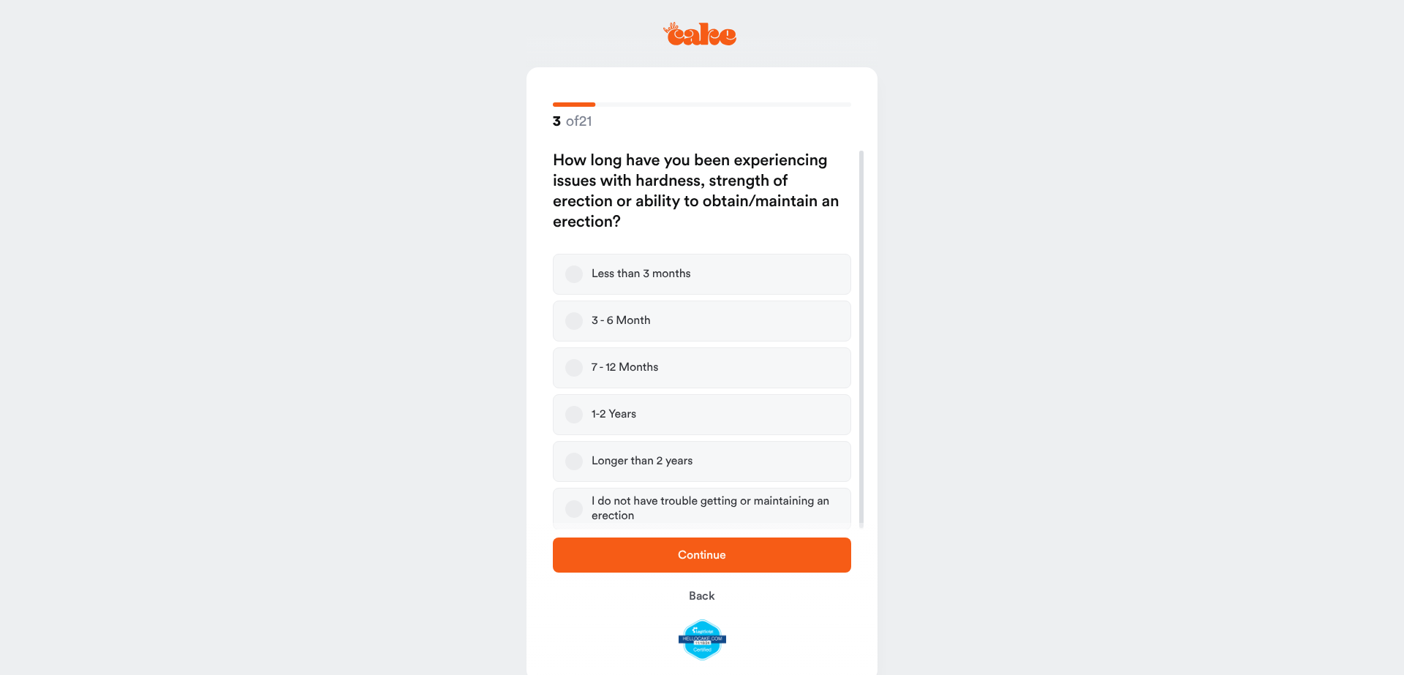
click at [578, 414] on button "1-2 Years" at bounding box center [574, 415] width 18 height 18
click at [702, 550] on span "Continue" at bounding box center [702, 555] width 48 height 12
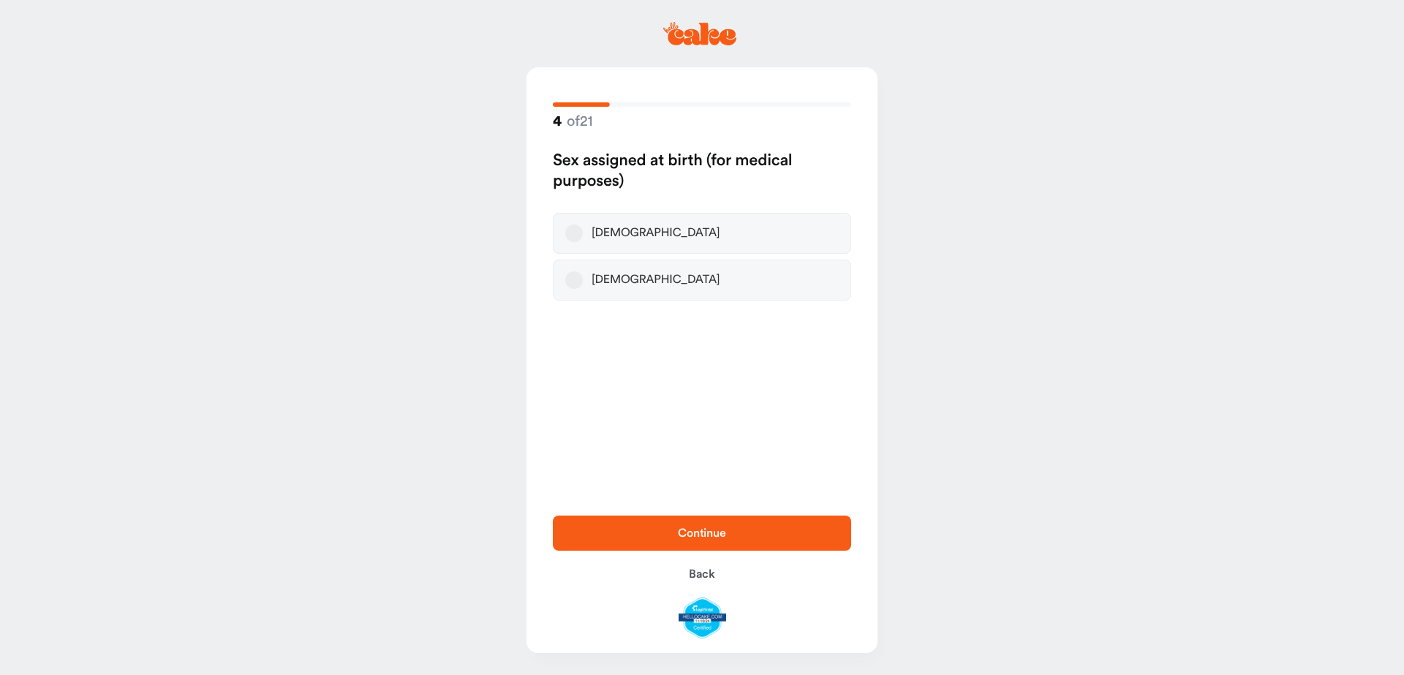
click at [578, 229] on button "[DEMOGRAPHIC_DATA]" at bounding box center [574, 233] width 18 height 18
click at [716, 534] on span "Continue" at bounding box center [702, 533] width 48 height 12
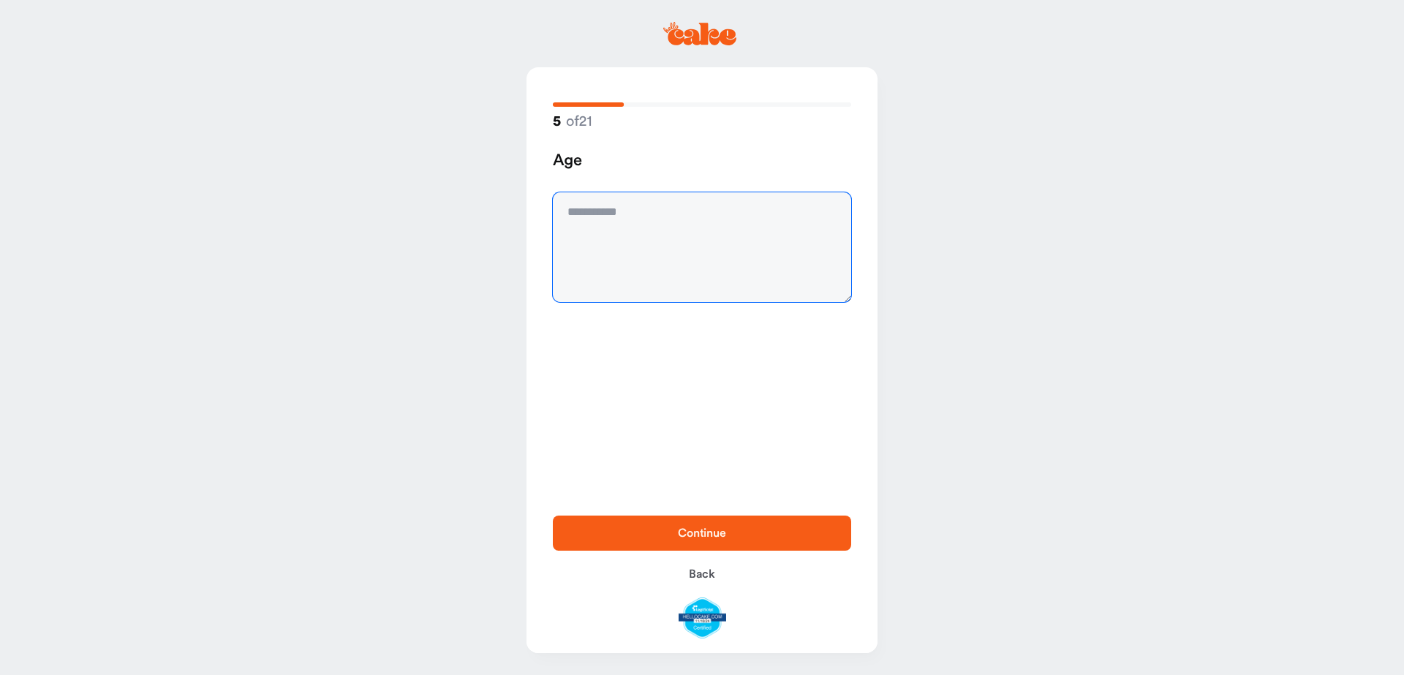
click at [615, 223] on textarea at bounding box center [702, 247] width 298 height 110
type textarea "**"
click at [700, 528] on span "Continue" at bounding box center [702, 533] width 48 height 12
click at [706, 238] on textarea "To enrich screen reader interactions, please activate Accessibility in Grammarl…" at bounding box center [702, 247] width 298 height 110
type textarea "*******"
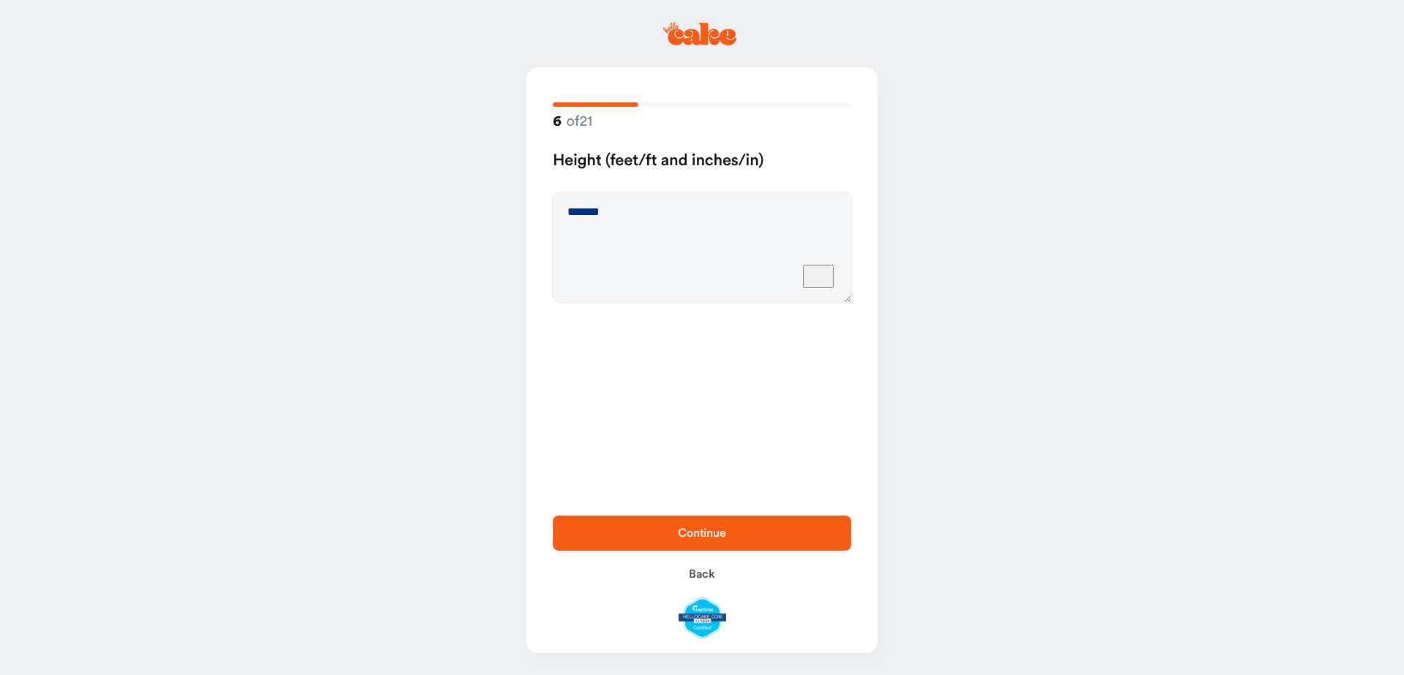
click at [712, 529] on span "Continue" at bounding box center [702, 533] width 48 height 12
click at [687, 229] on textarea at bounding box center [702, 247] width 298 height 110
type textarea "***"
click at [696, 539] on span "Continue" at bounding box center [702, 533] width 48 height 12
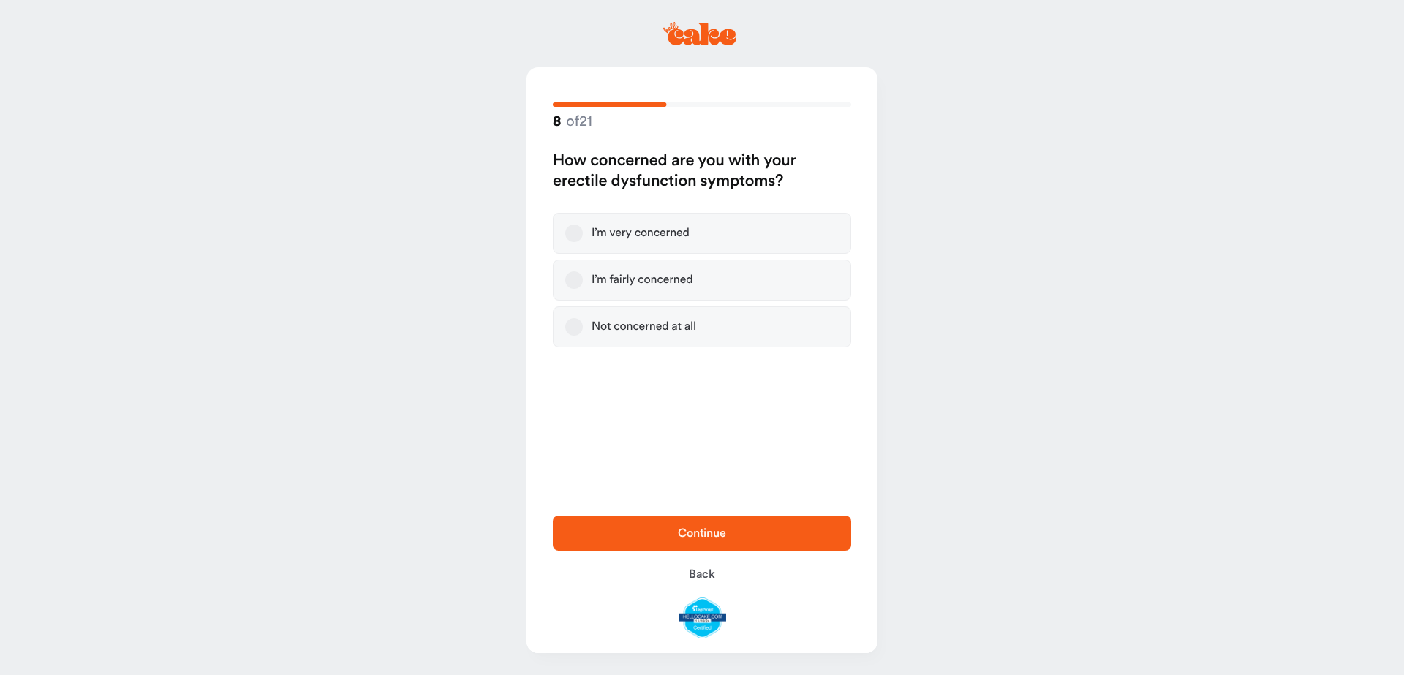
click at [566, 280] on button "I’m fairly concerned" at bounding box center [574, 280] width 18 height 18
click at [704, 539] on span "Continue" at bounding box center [702, 533] width 48 height 12
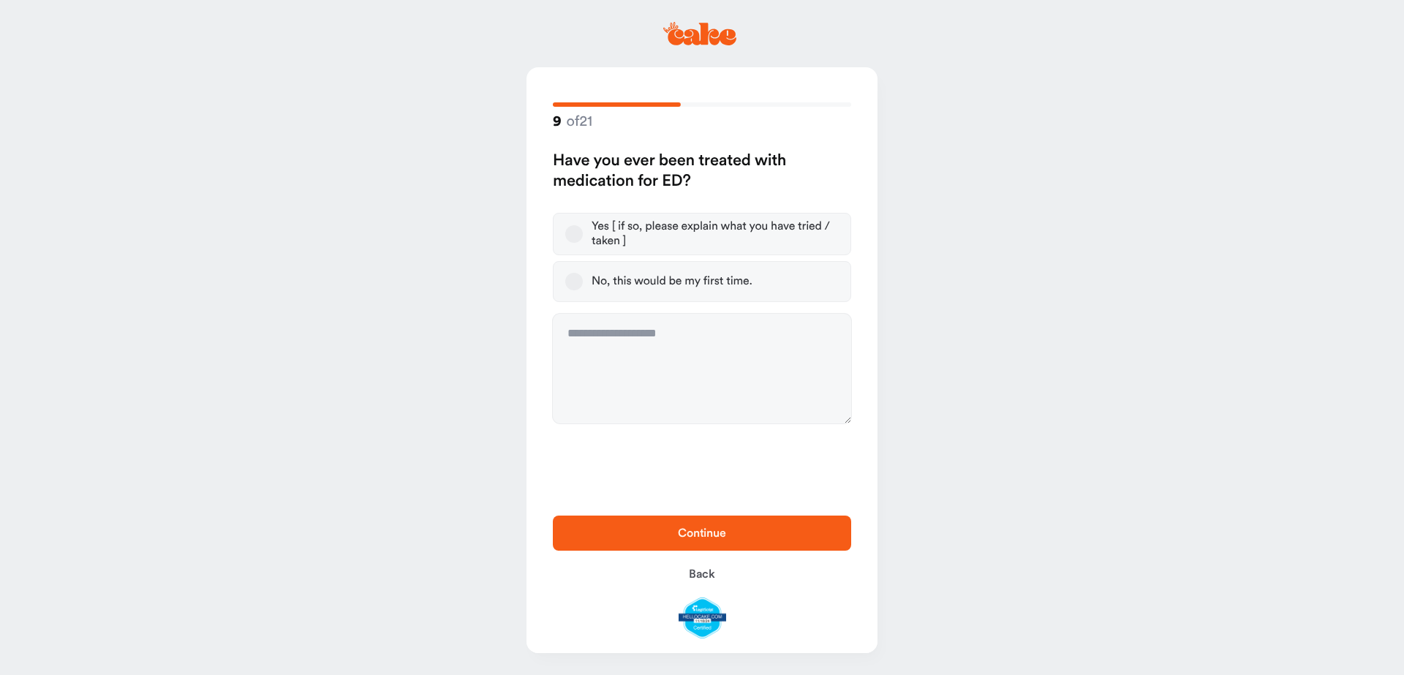
click at [573, 277] on button "No, this would be my first time." at bounding box center [574, 282] width 18 height 18
click at [727, 542] on span "Continue" at bounding box center [702, 533] width 252 height 18
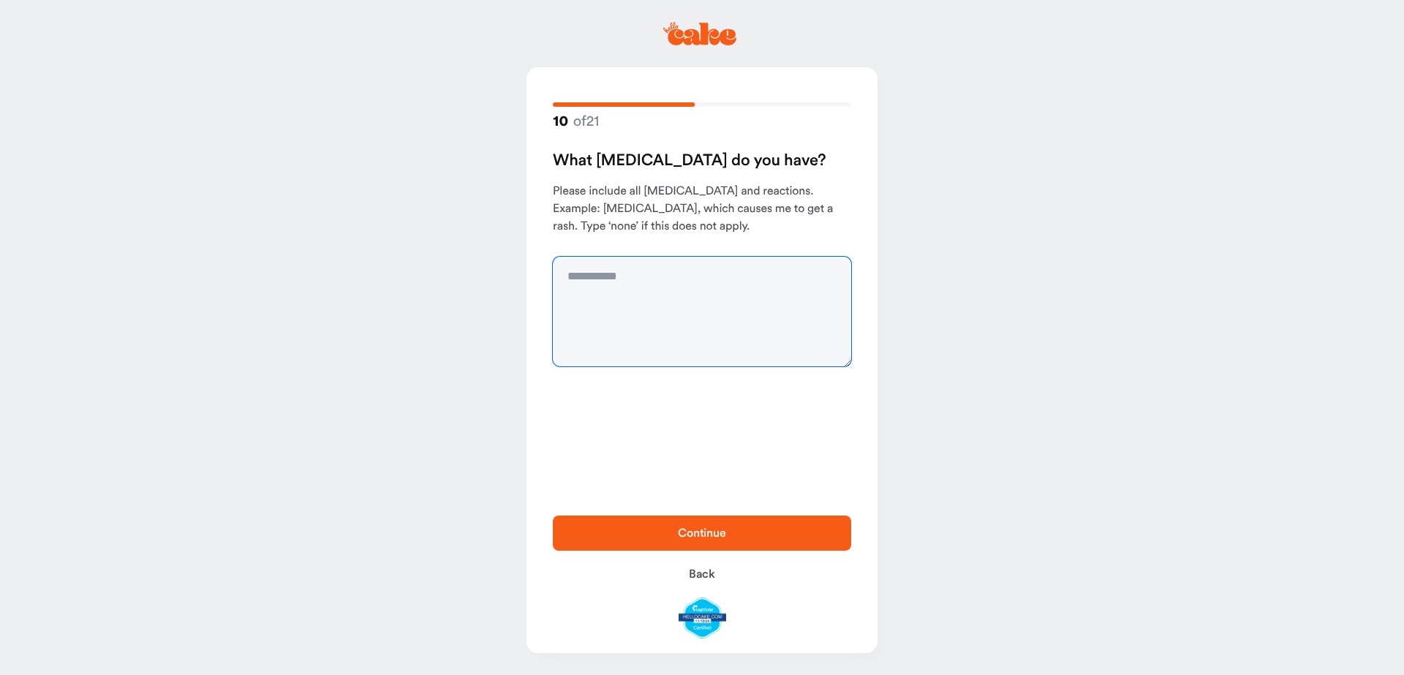
click at [619, 297] on textarea at bounding box center [702, 312] width 298 height 110
type textarea "****"
click at [701, 532] on span "Continue" at bounding box center [702, 533] width 48 height 12
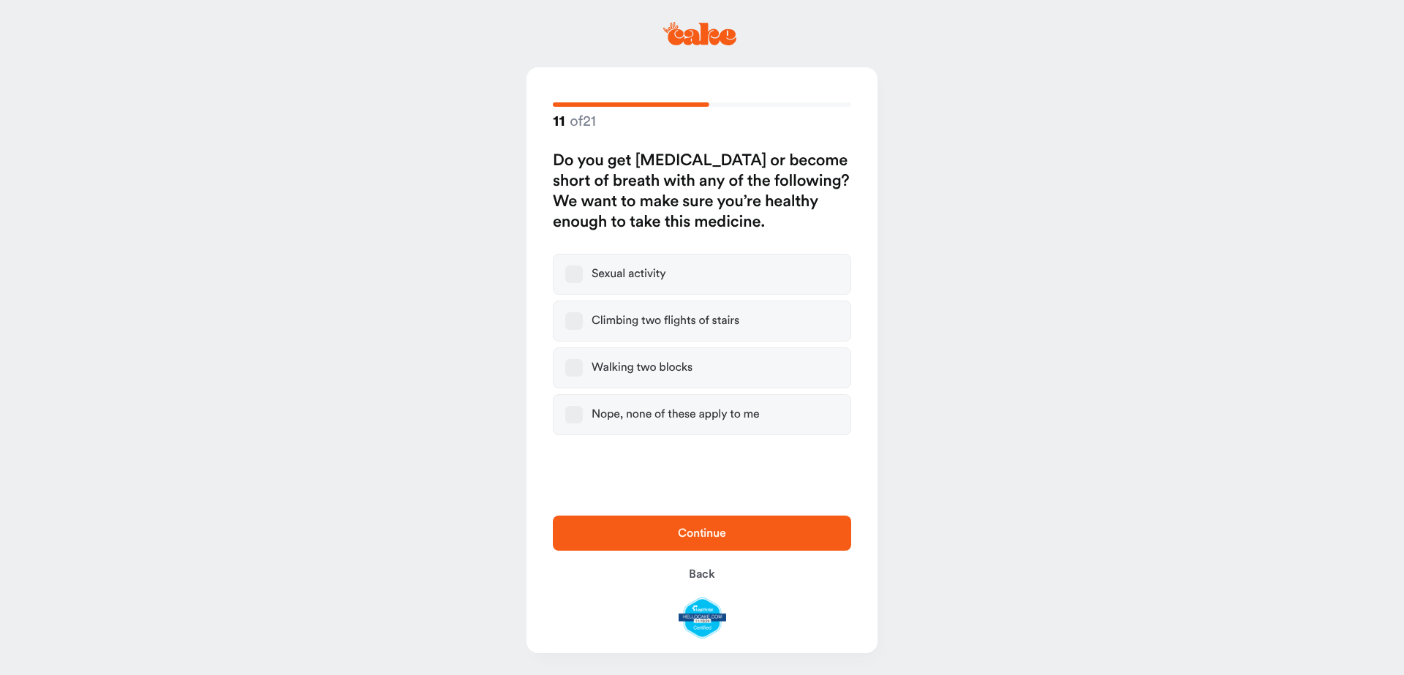
click at [576, 410] on button "Nope, none of these apply to me" at bounding box center [574, 415] width 18 height 18
click at [734, 537] on span "Continue" at bounding box center [702, 533] width 252 height 18
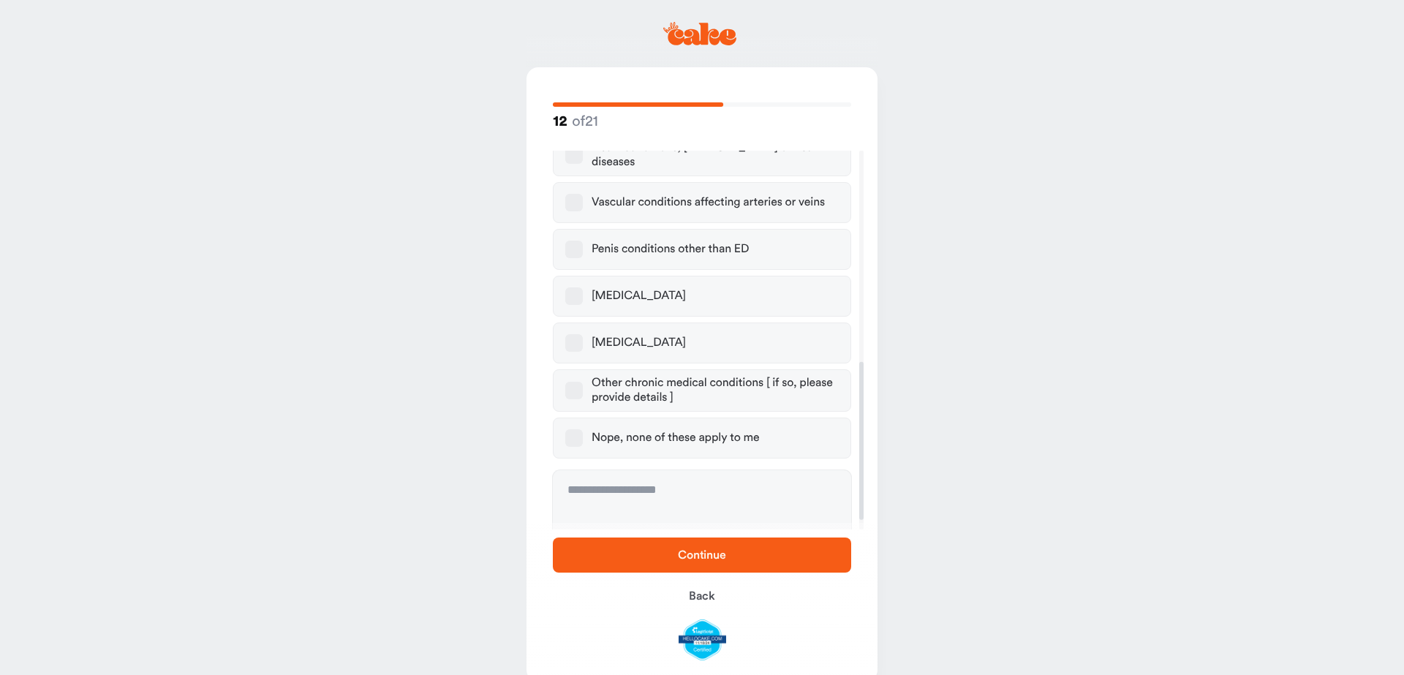
scroll to position [528, 0]
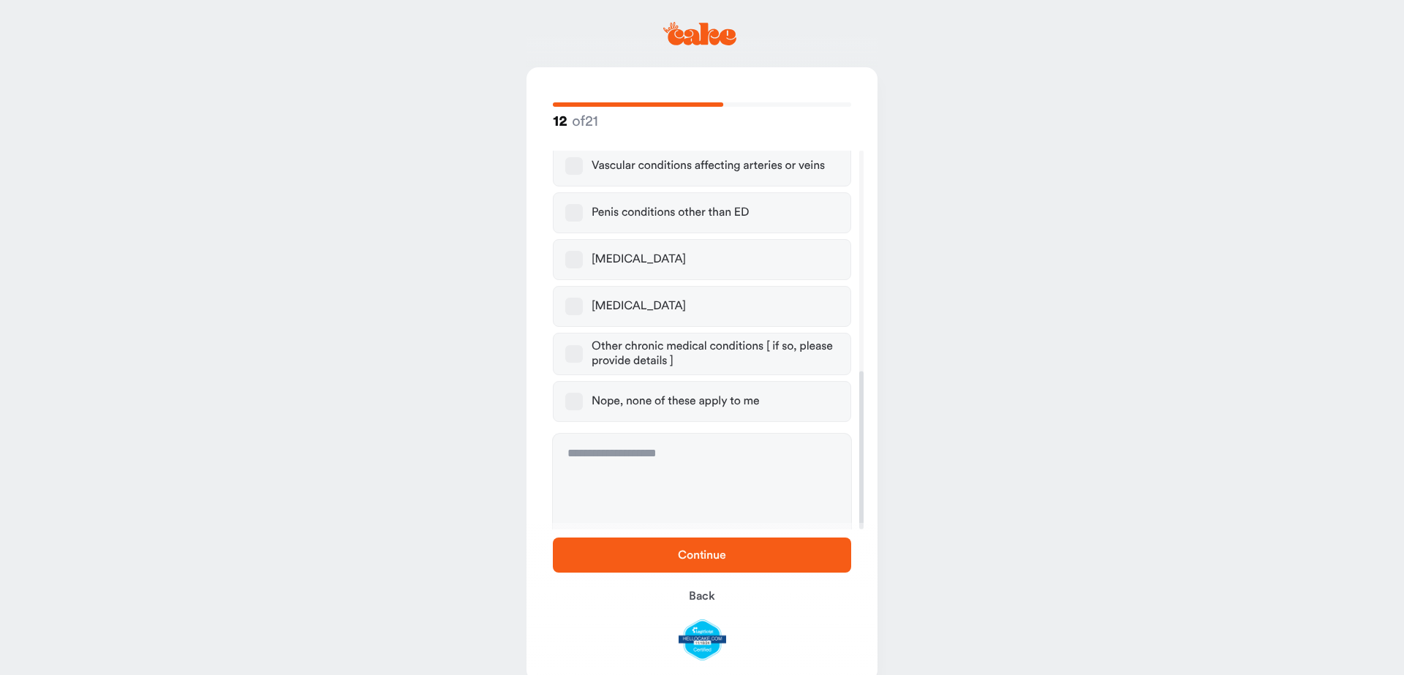
click at [580, 399] on label "Nope, none of these apply to me" at bounding box center [702, 401] width 298 height 41
click at [580, 399] on button "Nope, none of these apply to me" at bounding box center [574, 402] width 18 height 18
click at [675, 562] on span "Continue" at bounding box center [702, 555] width 252 height 18
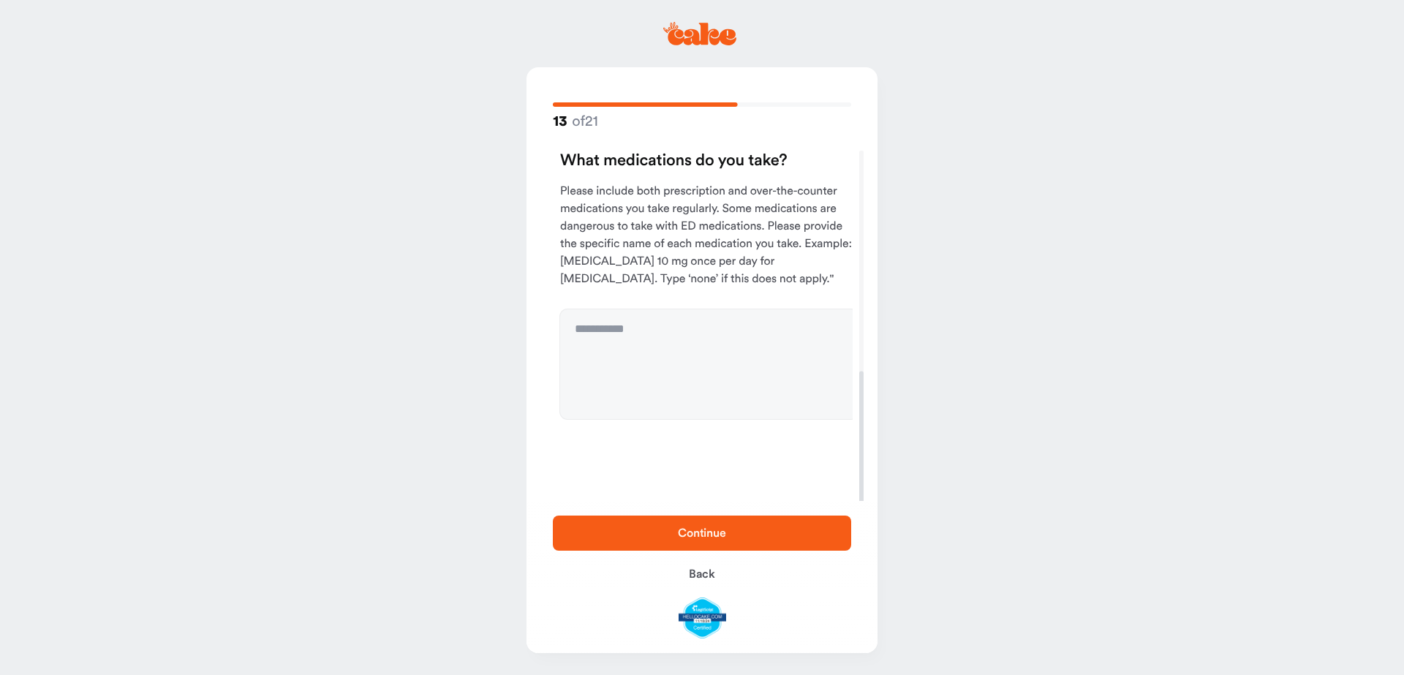
scroll to position [0, 0]
click at [680, 356] on textarea at bounding box center [702, 364] width 298 height 110
type textarea "****"
click at [695, 530] on span "Continue" at bounding box center [702, 533] width 48 height 12
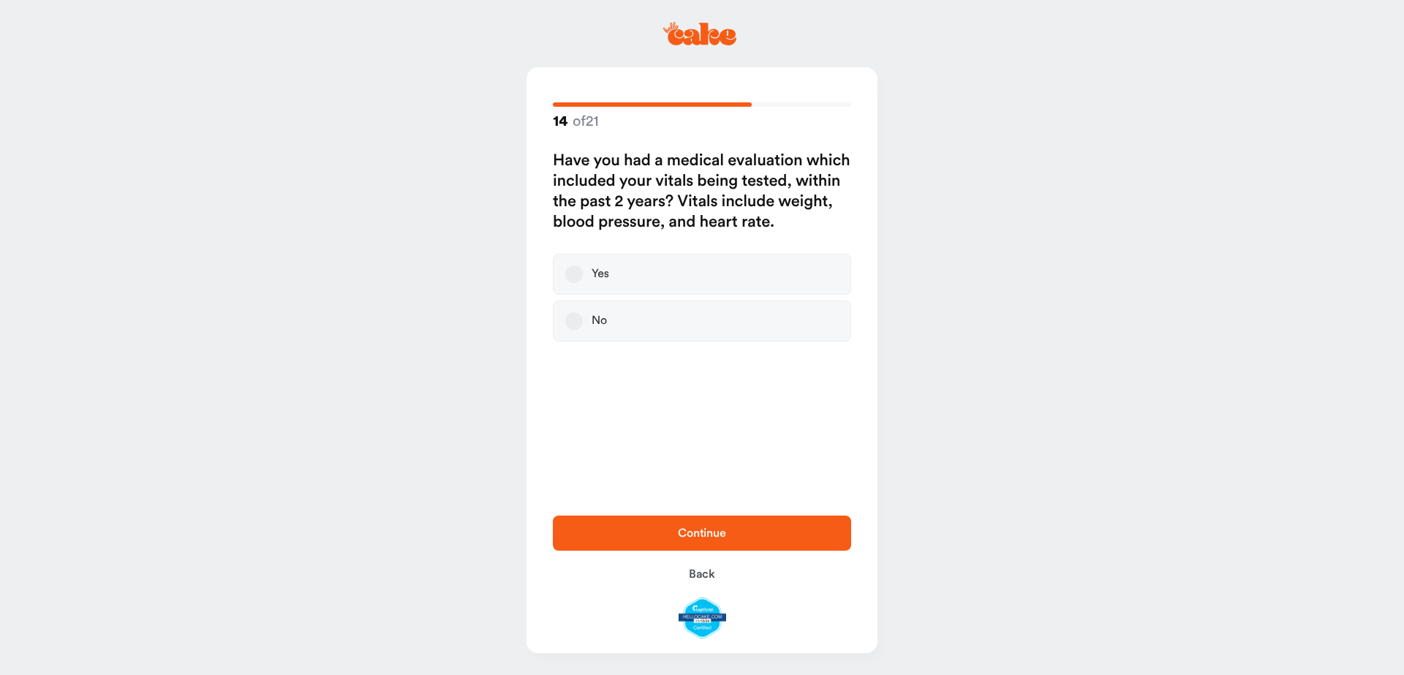
click at [574, 320] on button "No" at bounding box center [574, 321] width 18 height 18
click at [757, 533] on span "Continue" at bounding box center [702, 533] width 252 height 18
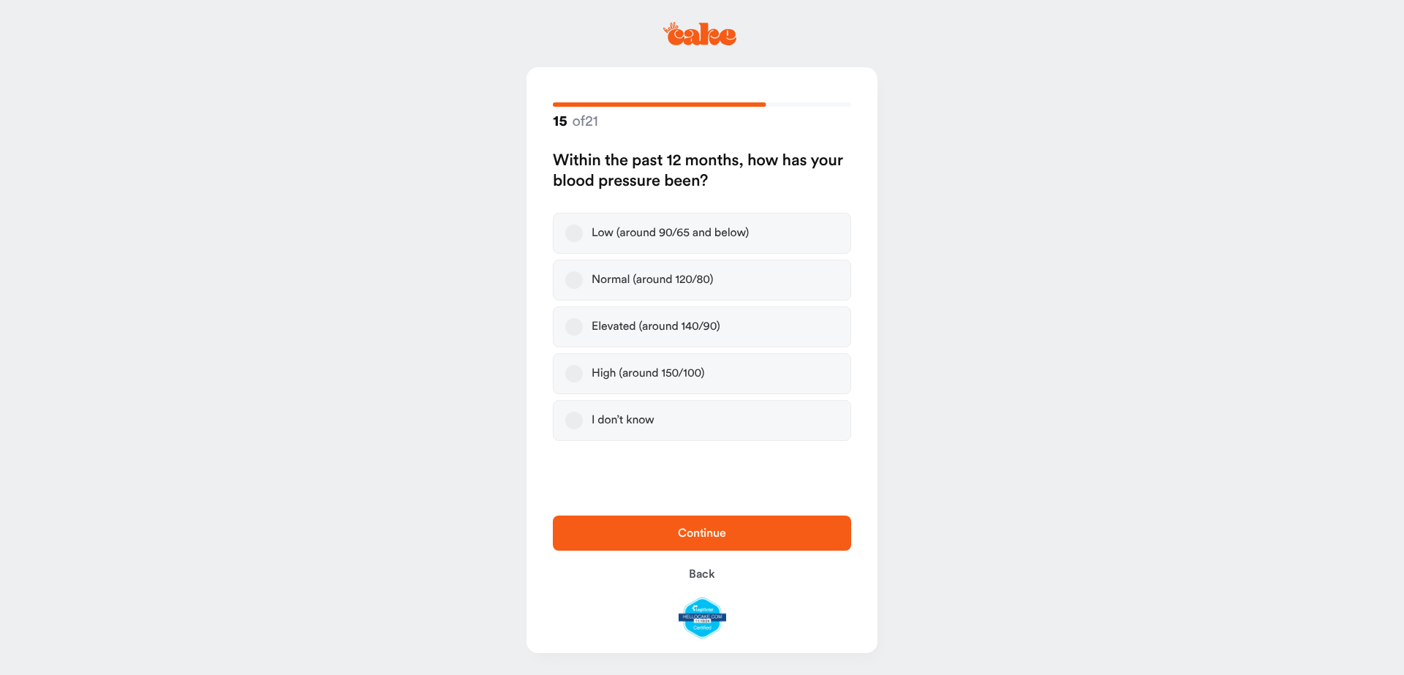
click at [578, 421] on button "I don’t know" at bounding box center [574, 421] width 18 height 18
click at [729, 534] on span "Continue" at bounding box center [702, 533] width 252 height 18
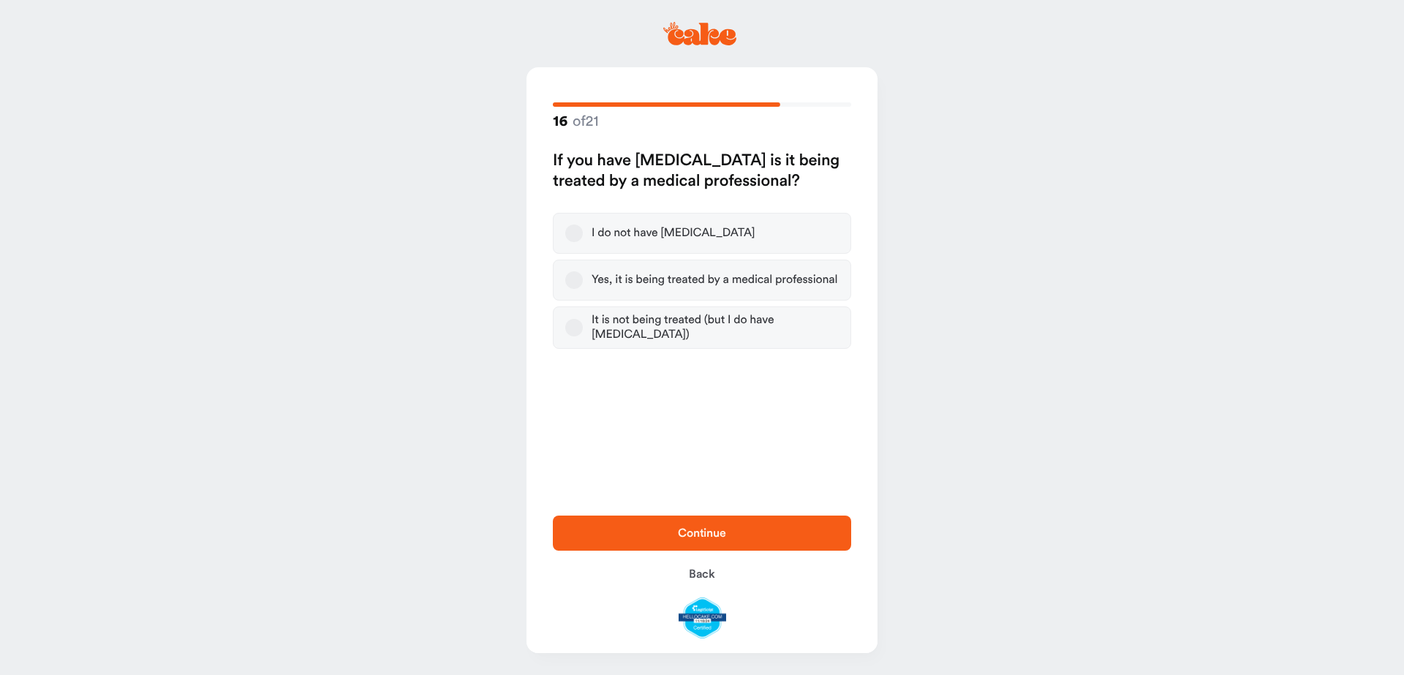
click at [575, 233] on button "I do not have [MEDICAL_DATA]" at bounding box center [574, 233] width 18 height 18
click at [749, 526] on span "Continue" at bounding box center [702, 533] width 252 height 18
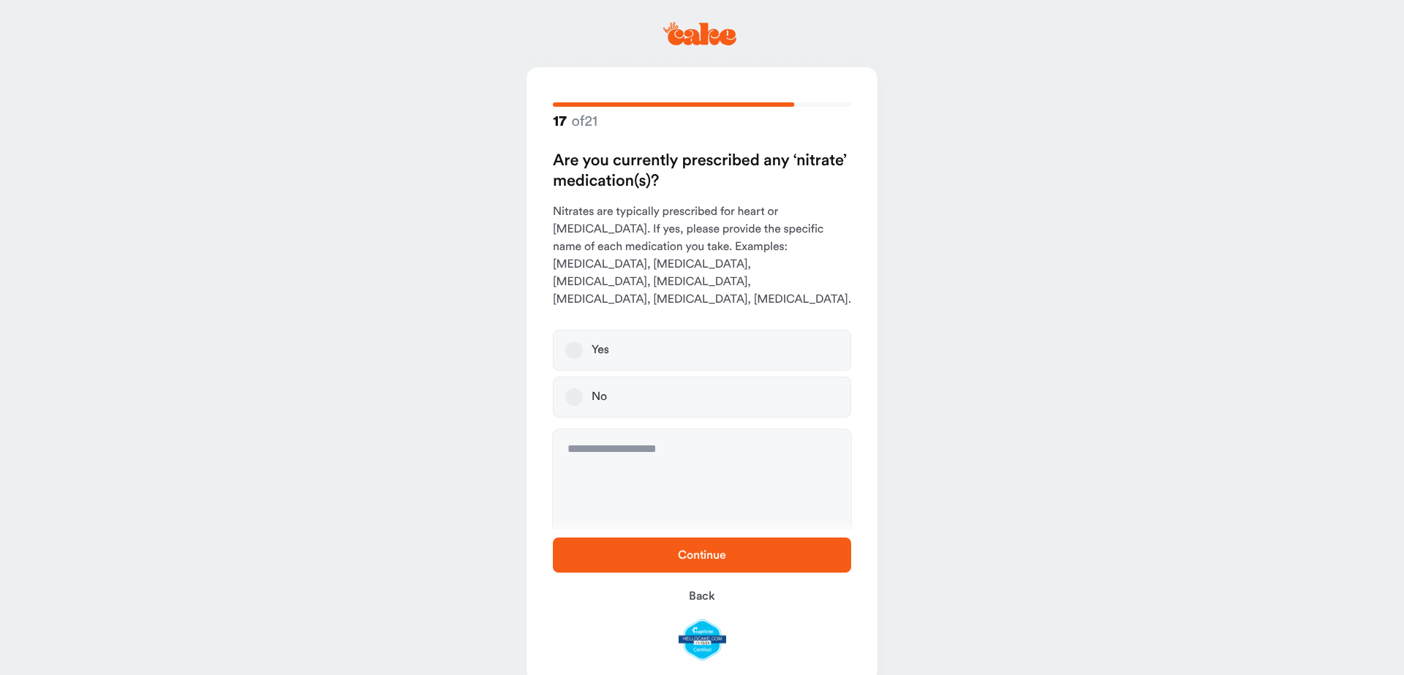
click at [576, 388] on button "No" at bounding box center [574, 397] width 18 height 18
click at [697, 567] on button "Continue" at bounding box center [702, 554] width 298 height 35
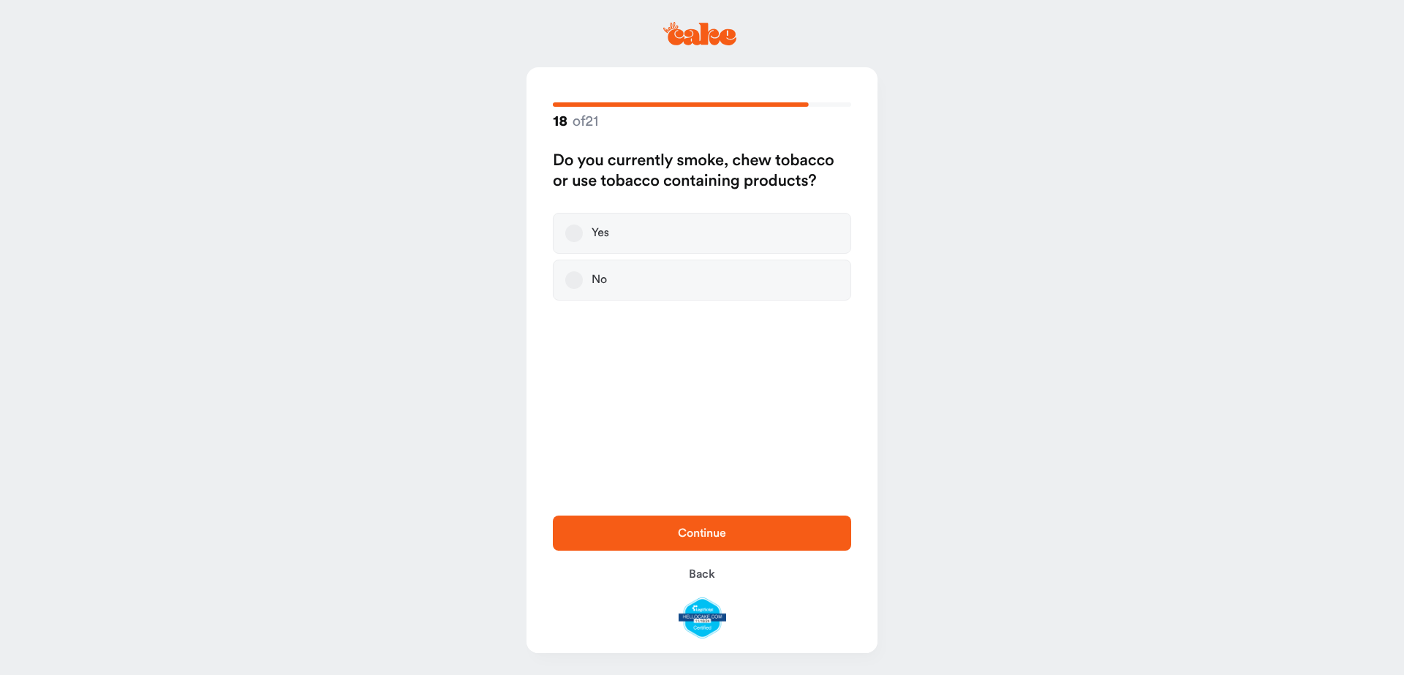
click at [570, 278] on button "No" at bounding box center [574, 280] width 18 height 18
click at [717, 532] on span "Continue" at bounding box center [702, 533] width 48 height 12
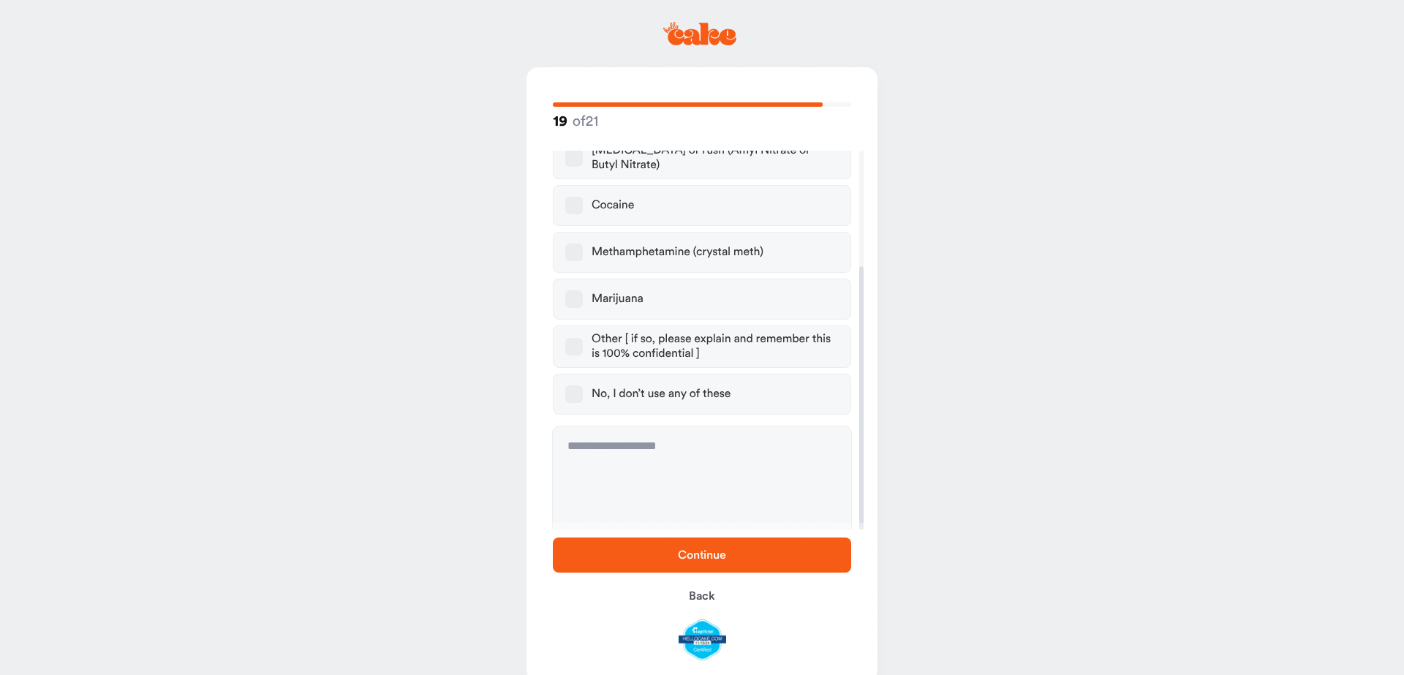
scroll to position [167, 0]
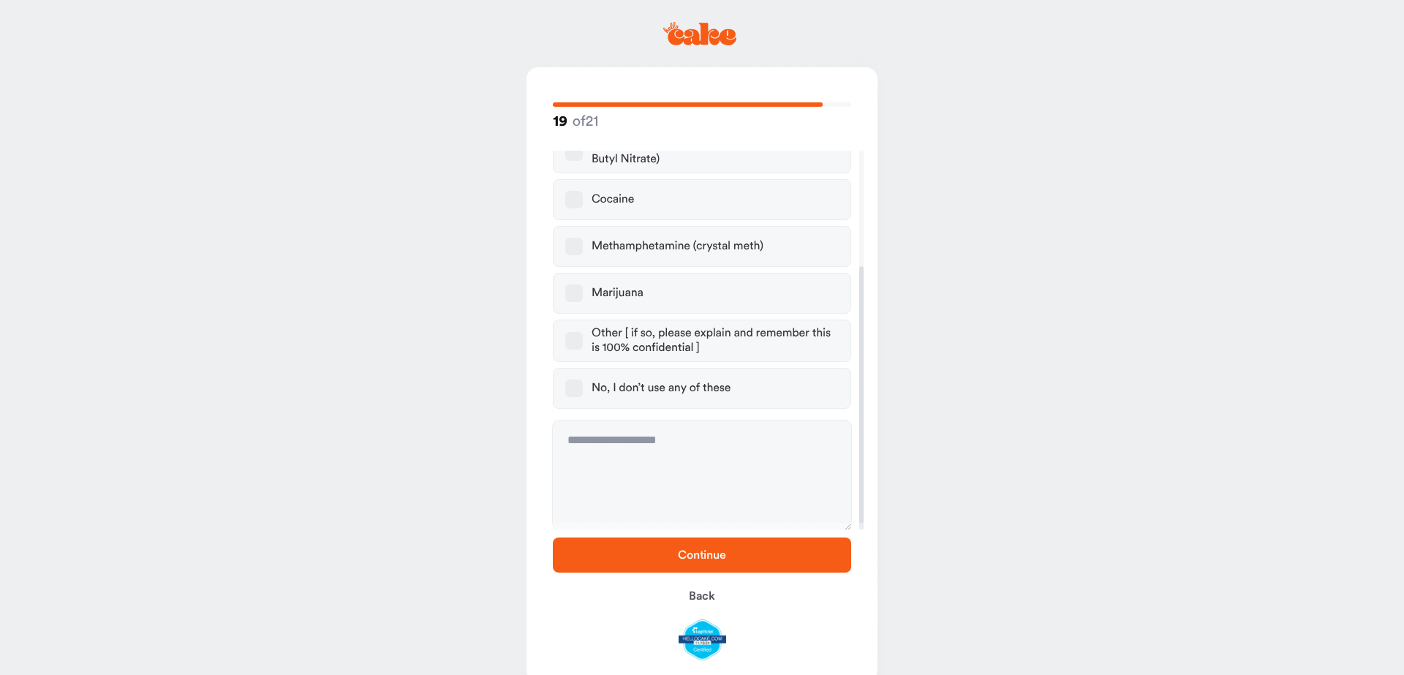
click at [574, 377] on label "No, I don’t use any of these" at bounding box center [702, 388] width 298 height 41
click at [573, 385] on button "No, I don’t use any of these" at bounding box center [574, 388] width 18 height 18
click at [708, 562] on span "Continue" at bounding box center [702, 555] width 252 height 18
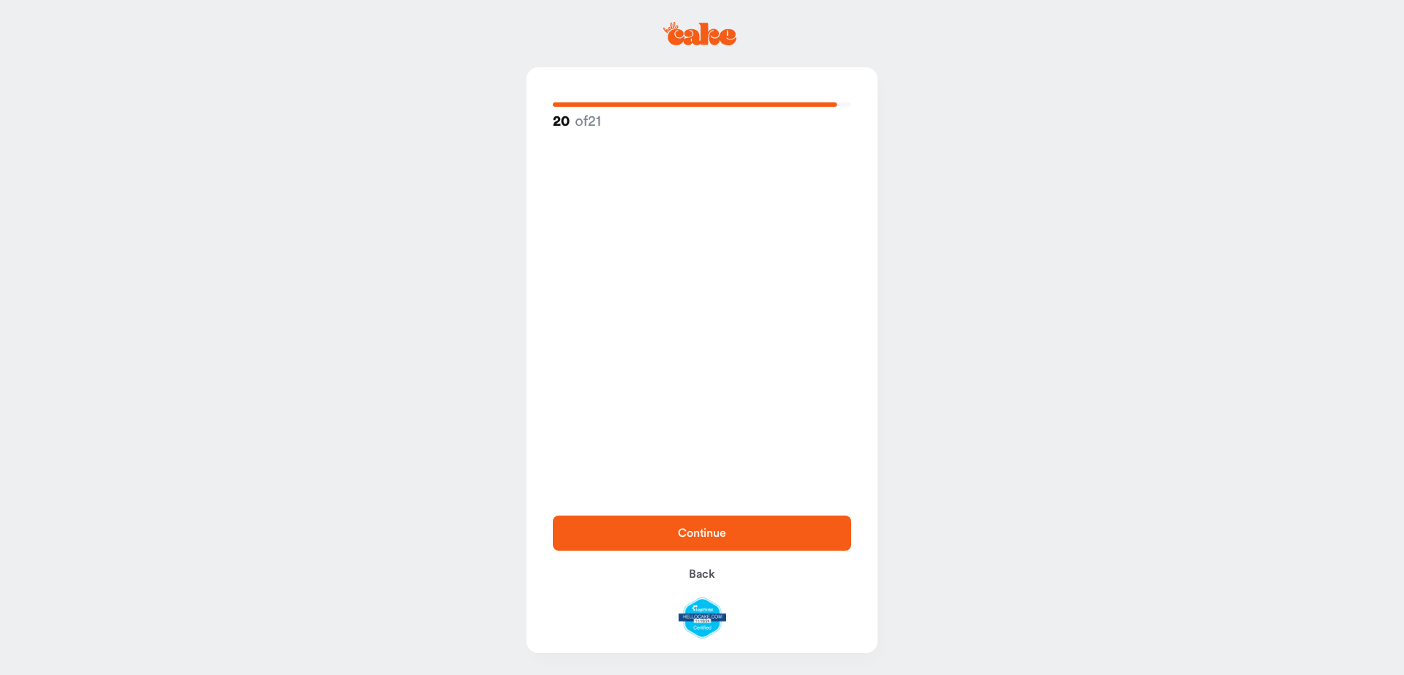
scroll to position [0, 0]
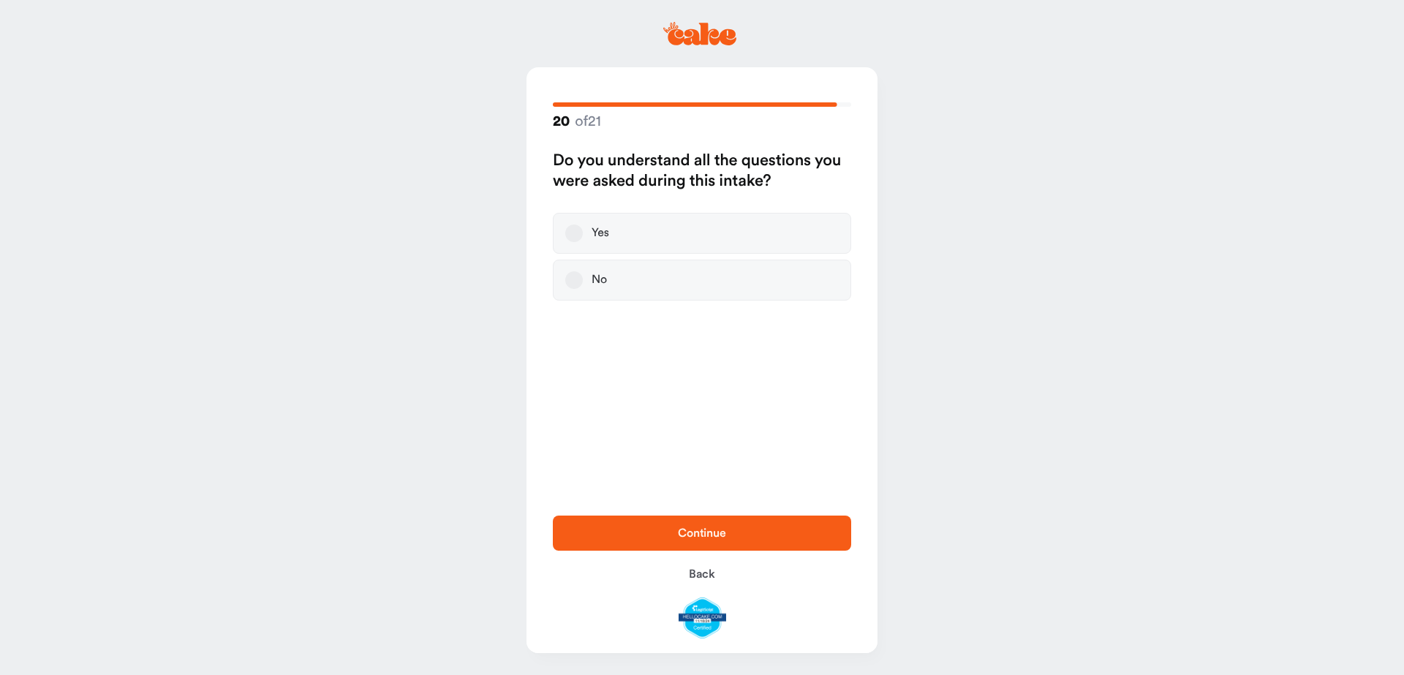
click at [575, 235] on button "Yes" at bounding box center [574, 233] width 18 height 18
click at [700, 535] on span "Continue" at bounding box center [702, 533] width 48 height 12
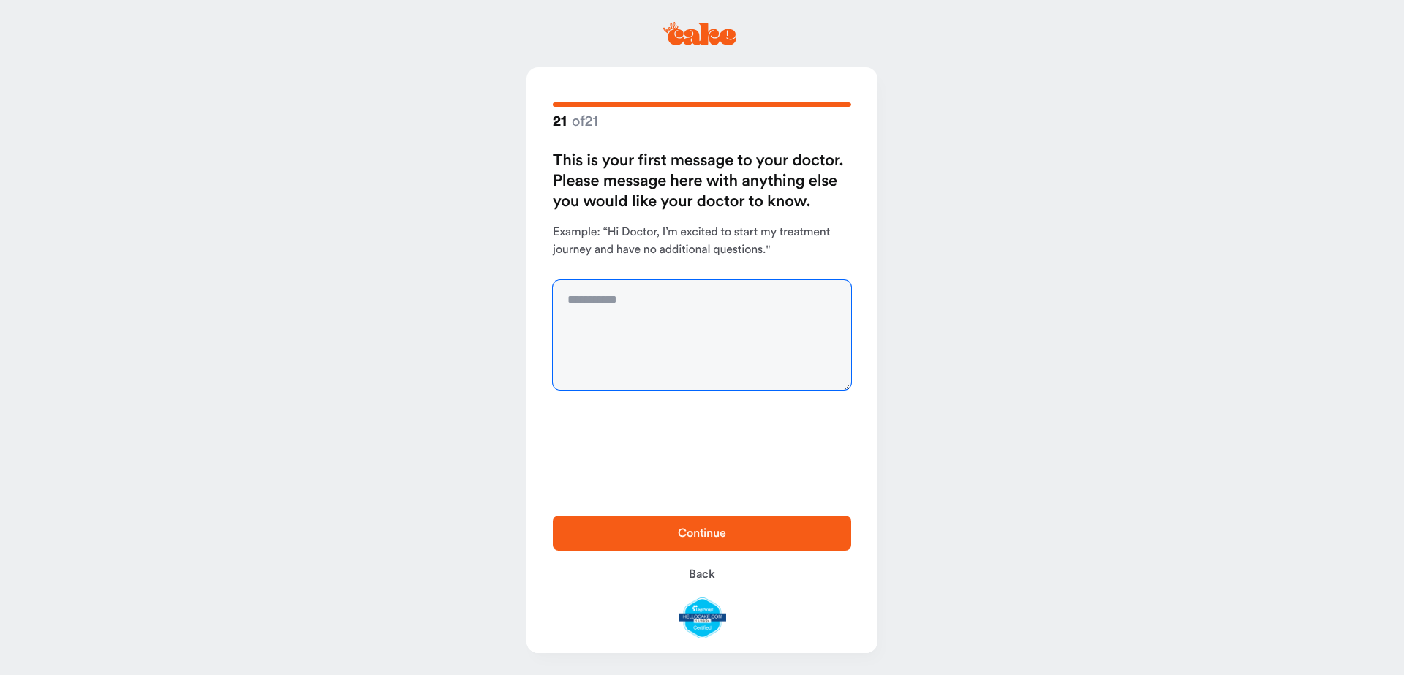
click at [621, 317] on textarea at bounding box center [702, 335] width 298 height 110
type textarea "**********"
click at [714, 525] on span "Continue" at bounding box center [702, 533] width 252 height 18
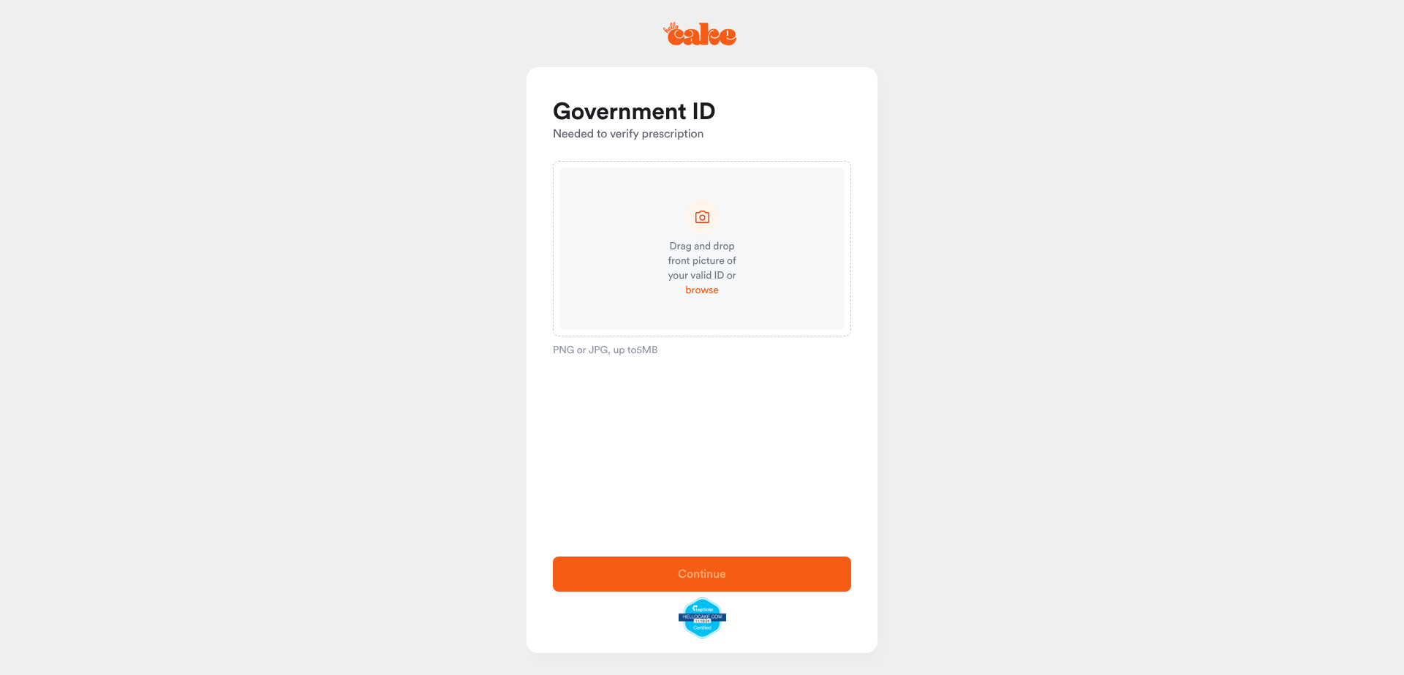
click at [699, 290] on span "browse" at bounding box center [701, 290] width 33 height 15
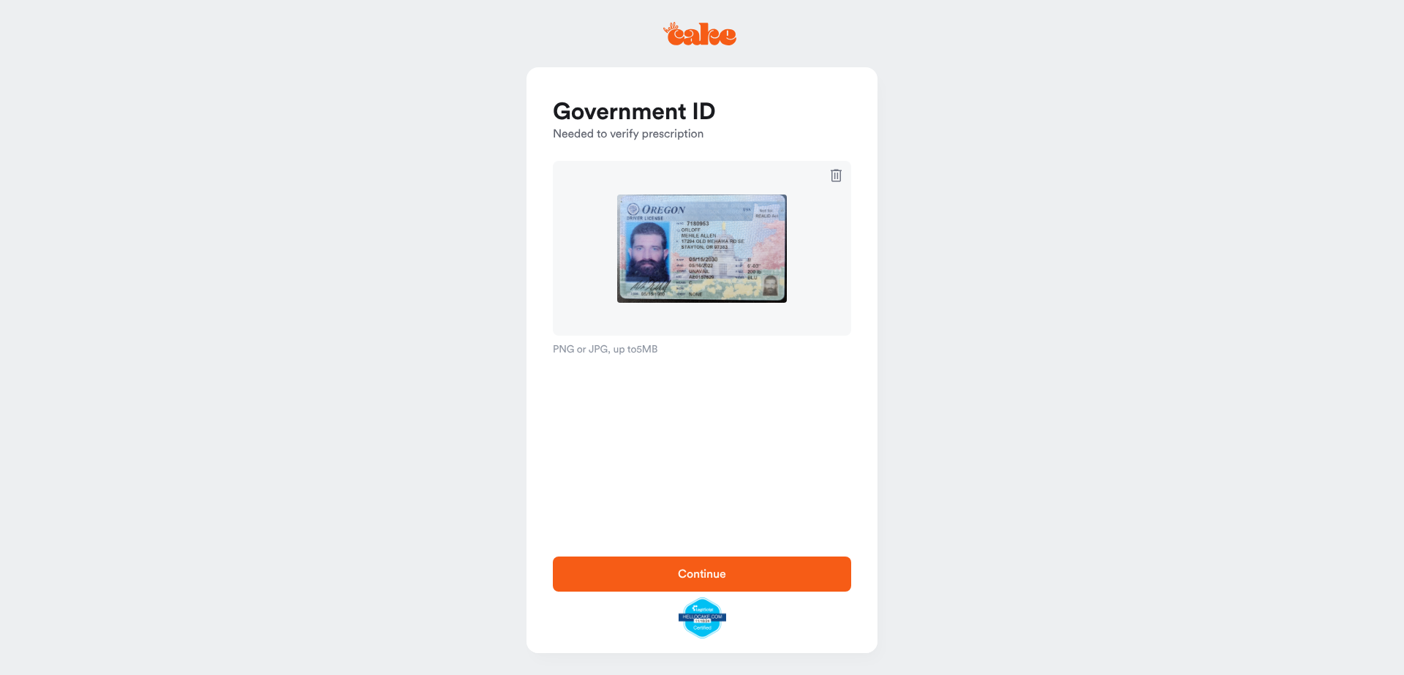
click at [715, 573] on span "Continue" at bounding box center [702, 574] width 48 height 12
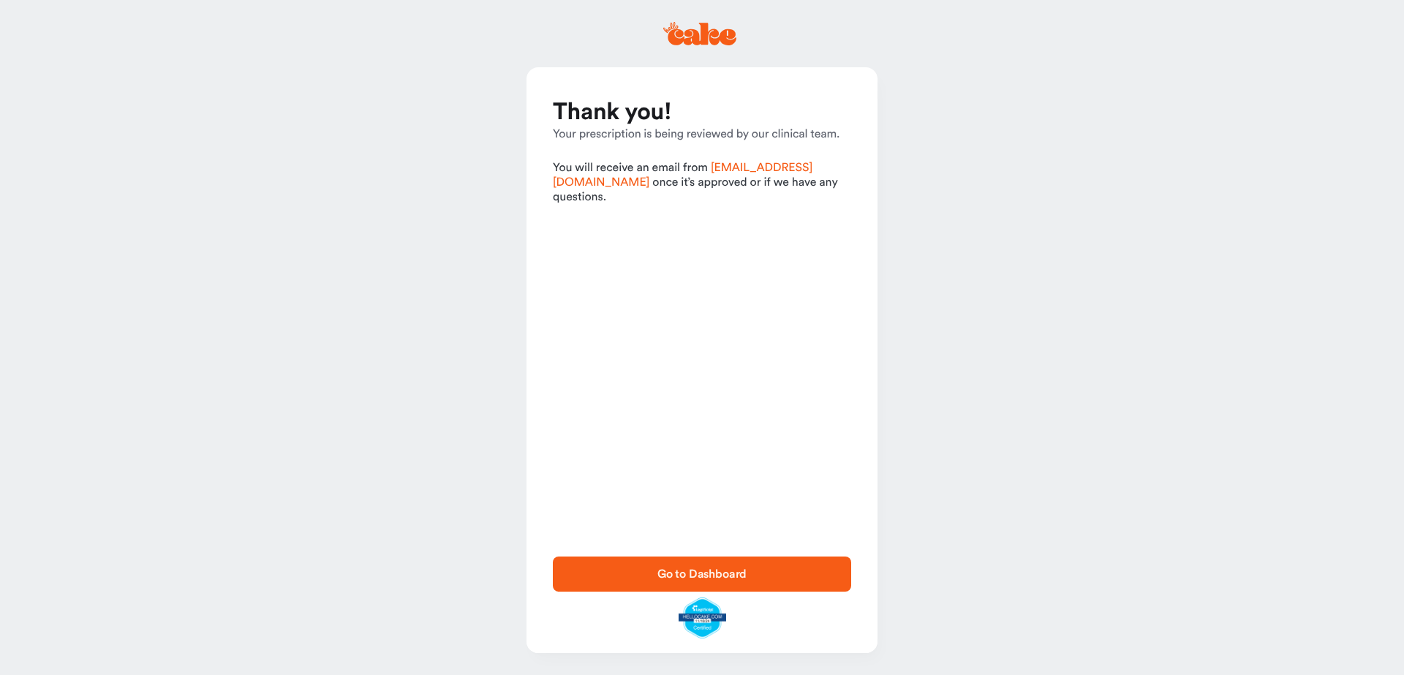
click at [695, 579] on span "Go to Dashboard" at bounding box center [702, 574] width 90 height 12
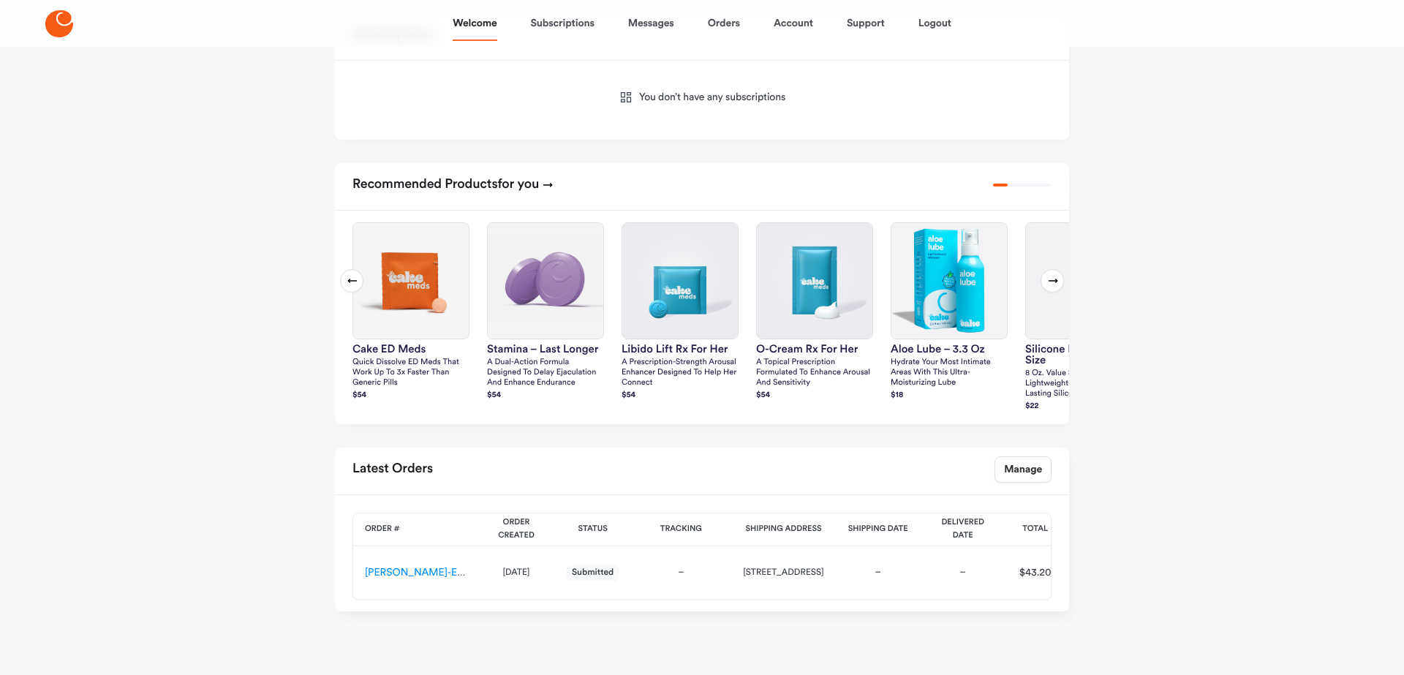
scroll to position [503, 0]
